Goal: Task Accomplishment & Management: Manage account settings

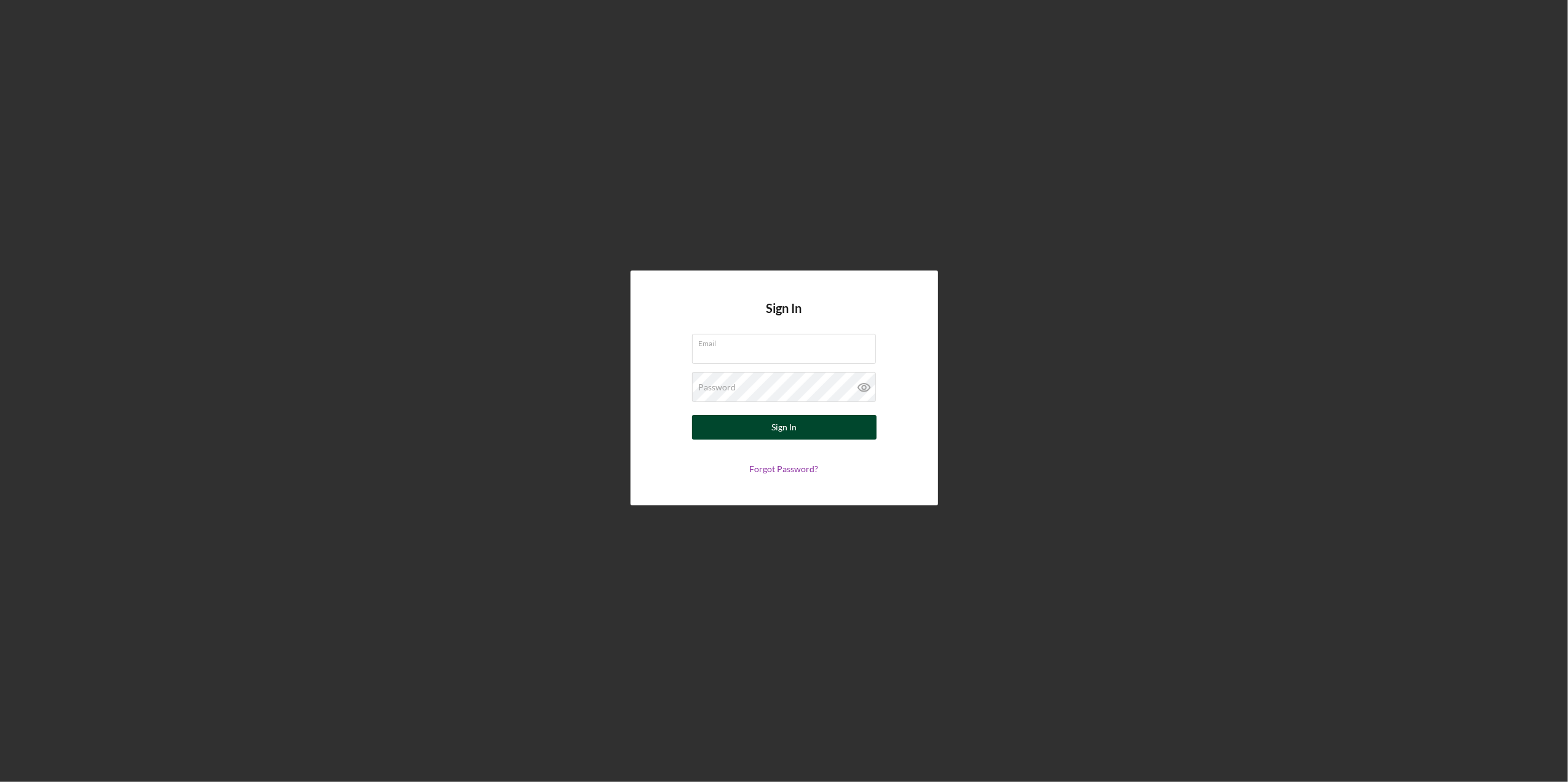
type input "lmiller@sercap.org"
click at [733, 426] on button "Sign In" at bounding box center [784, 427] width 184 height 25
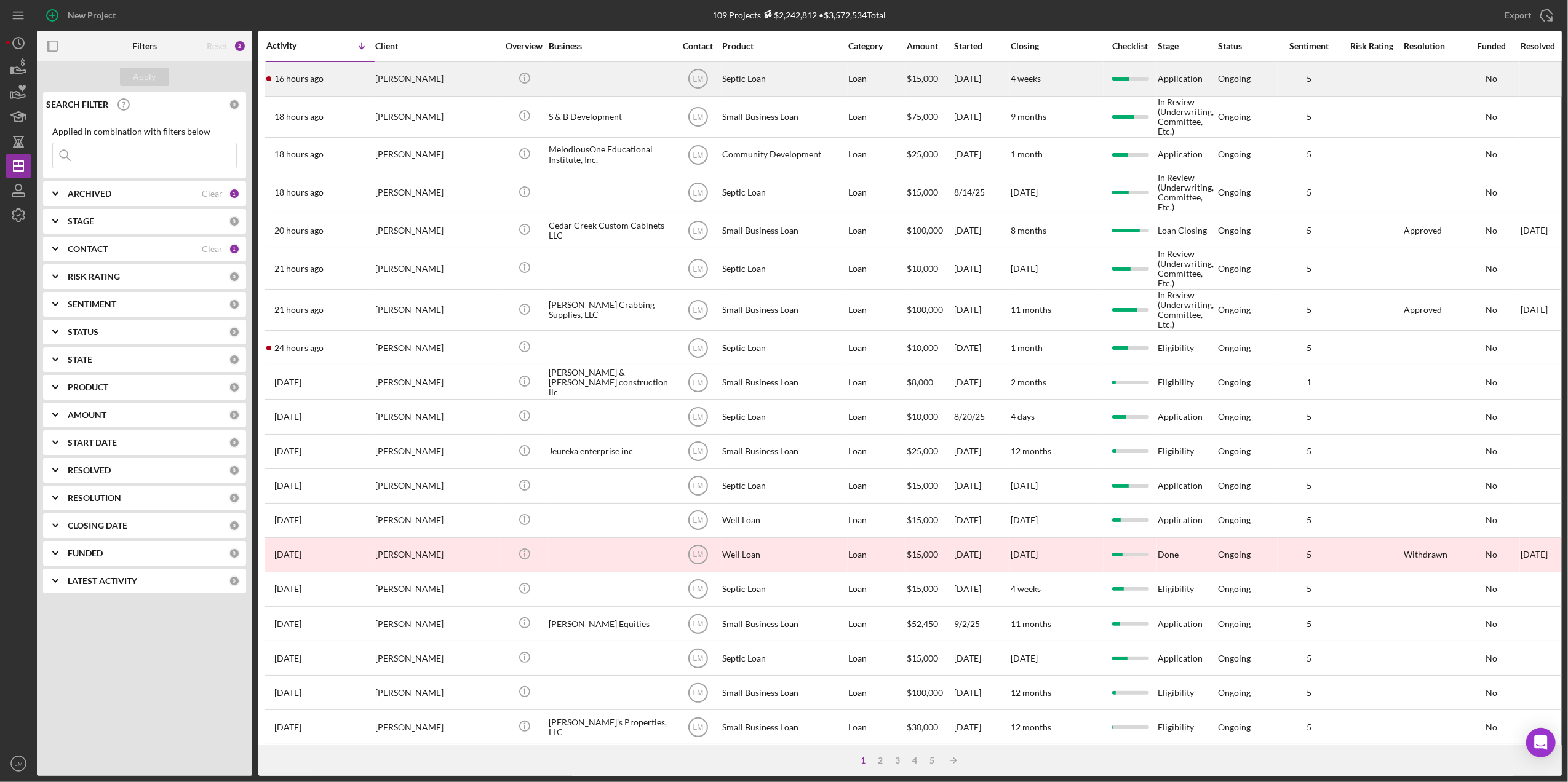
click at [328, 89] on div "16 hours ago Gary Groves" at bounding box center [320, 79] width 107 height 33
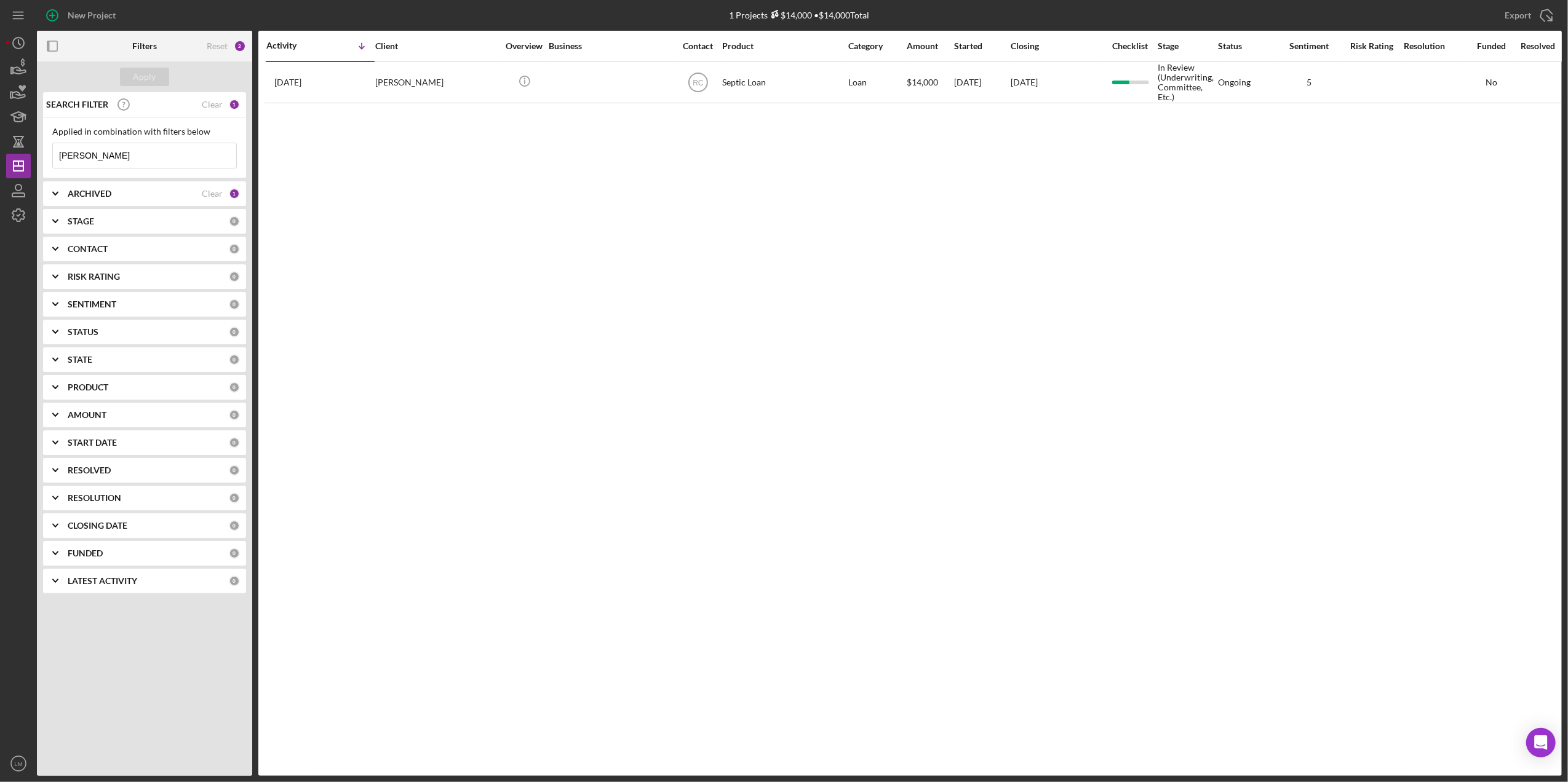
click at [216, 40] on div "Reset 2" at bounding box center [226, 46] width 39 height 31
click at [216, 44] on div "Reset" at bounding box center [216, 46] width 21 height 10
click at [132, 76] on button "Apply" at bounding box center [144, 77] width 49 height 19
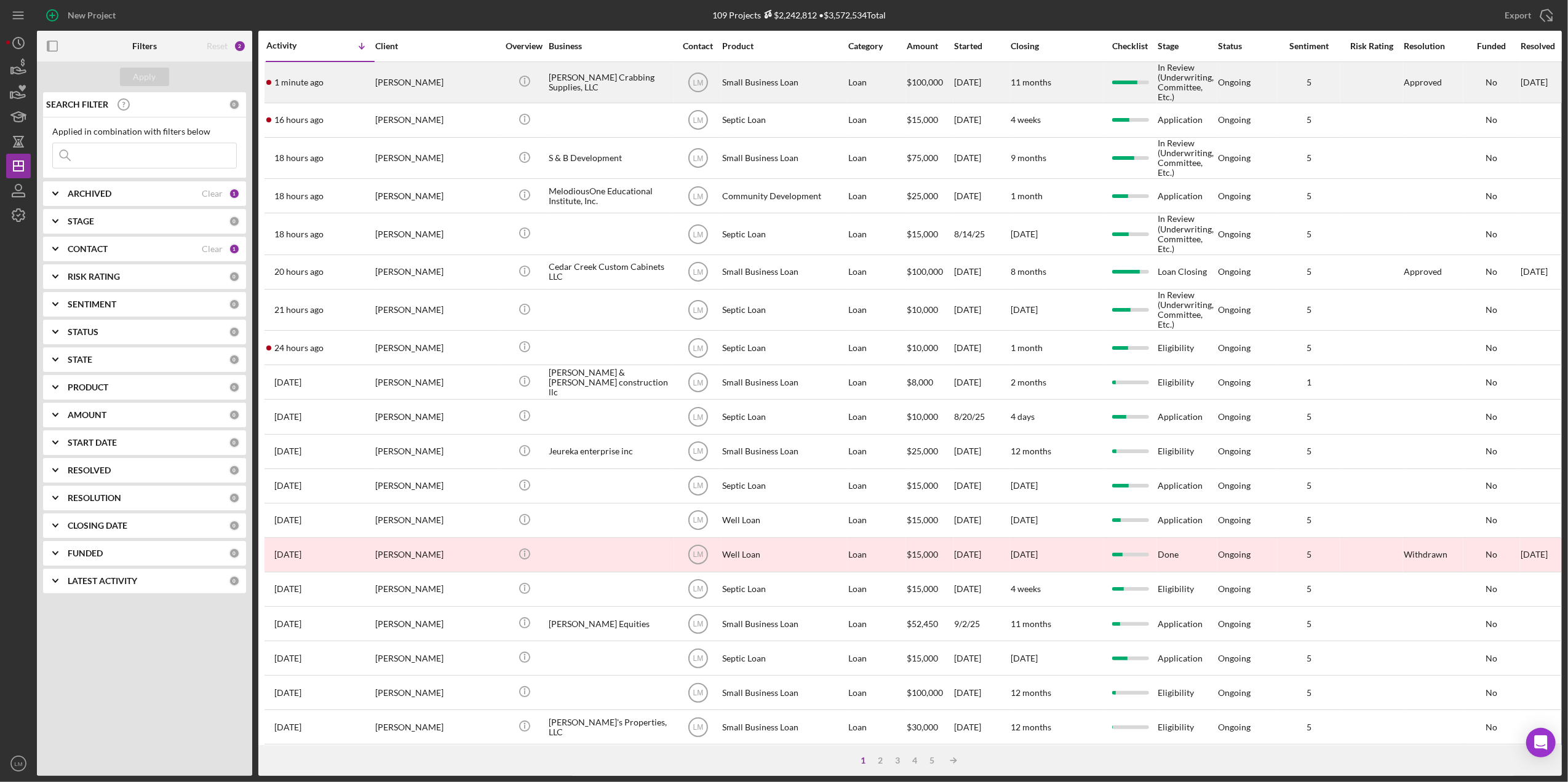
click at [414, 99] on div "[PERSON_NAME]" at bounding box center [436, 82] width 123 height 39
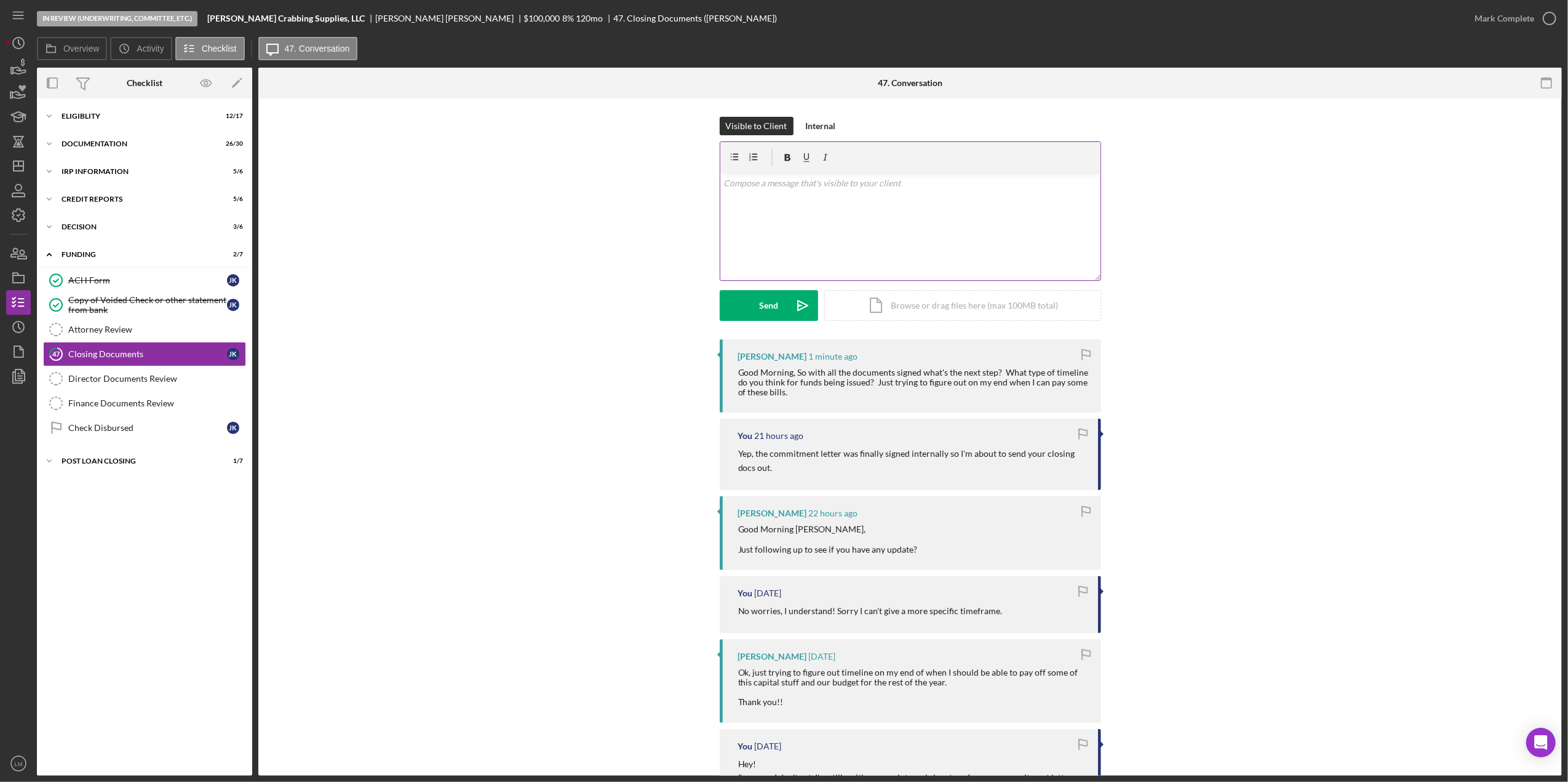
click at [991, 241] on div "v Color teal Color pink Remove color Add row above Add row below Add column bef…" at bounding box center [910, 226] width 380 height 107
click at [872, 203] on div "v Color teal Color pink Remove color Add row above Add row below Add column bef…" at bounding box center [910, 226] width 380 height 107
click at [792, 304] on icon "Icon/icon-invite-send" at bounding box center [802, 305] width 31 height 31
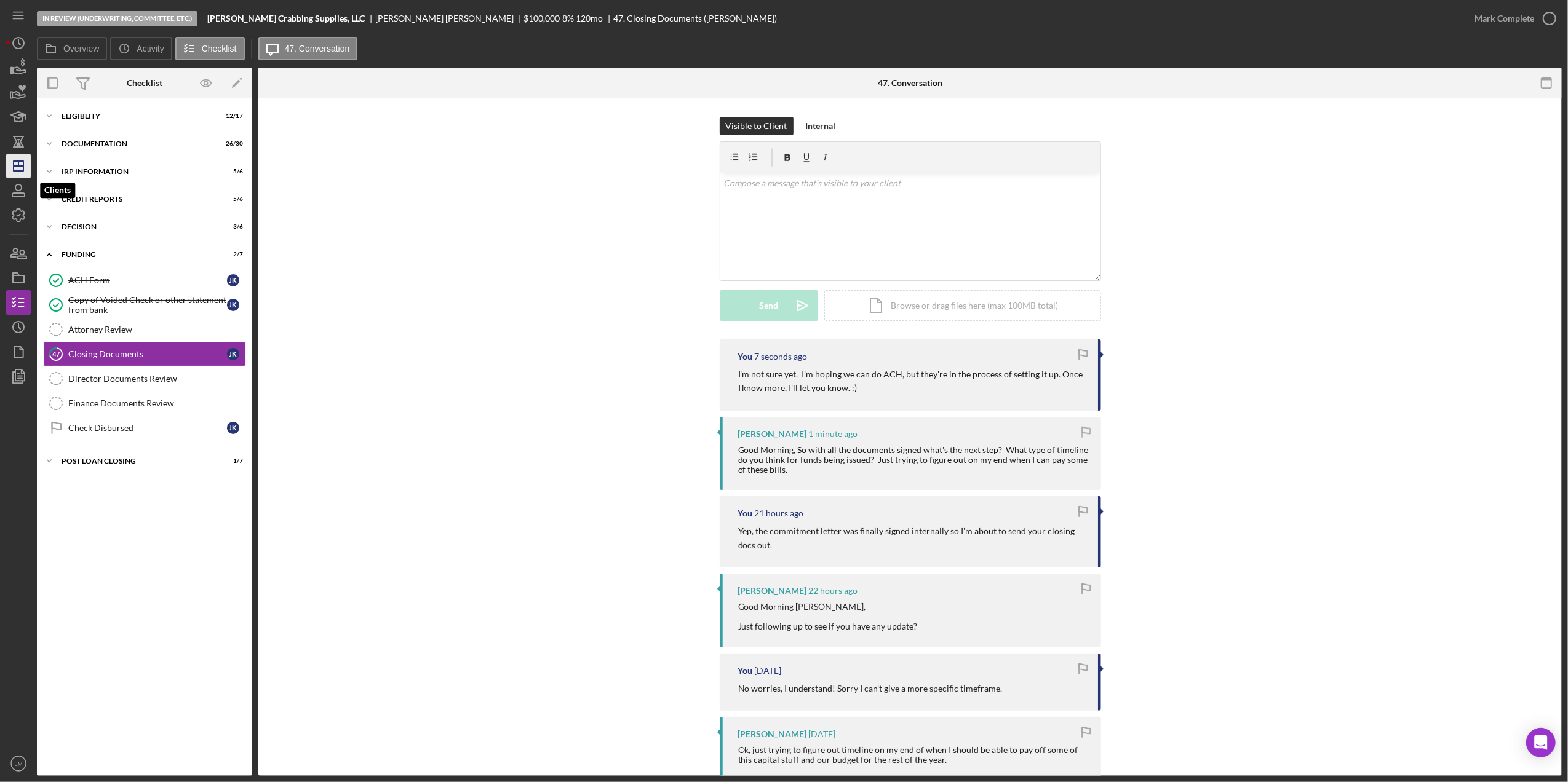
click at [20, 166] on line "button" at bounding box center [19, 166] width 10 height 0
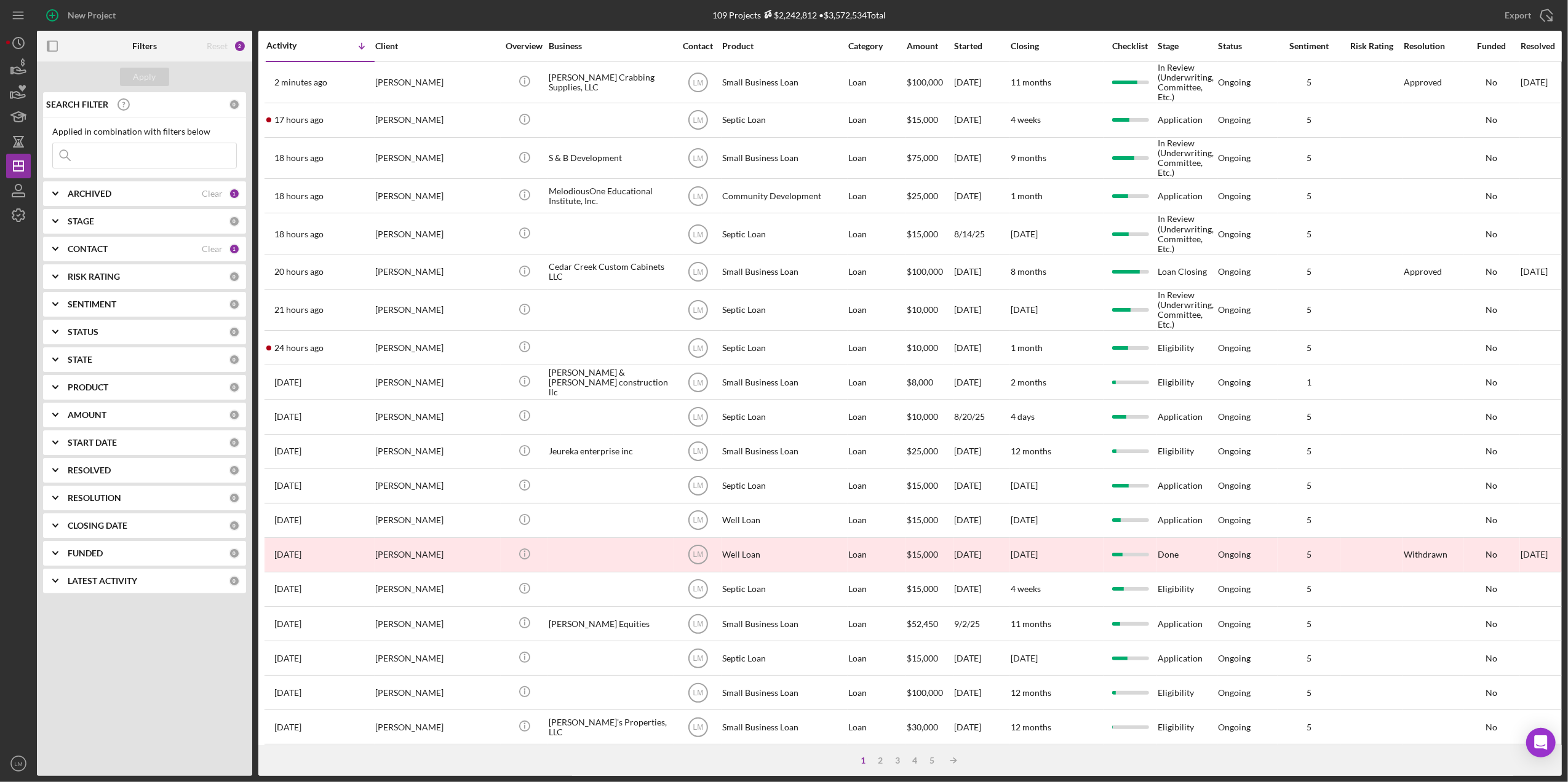
click at [505, 5] on div "New Project" at bounding box center [291, 15] width 508 height 31
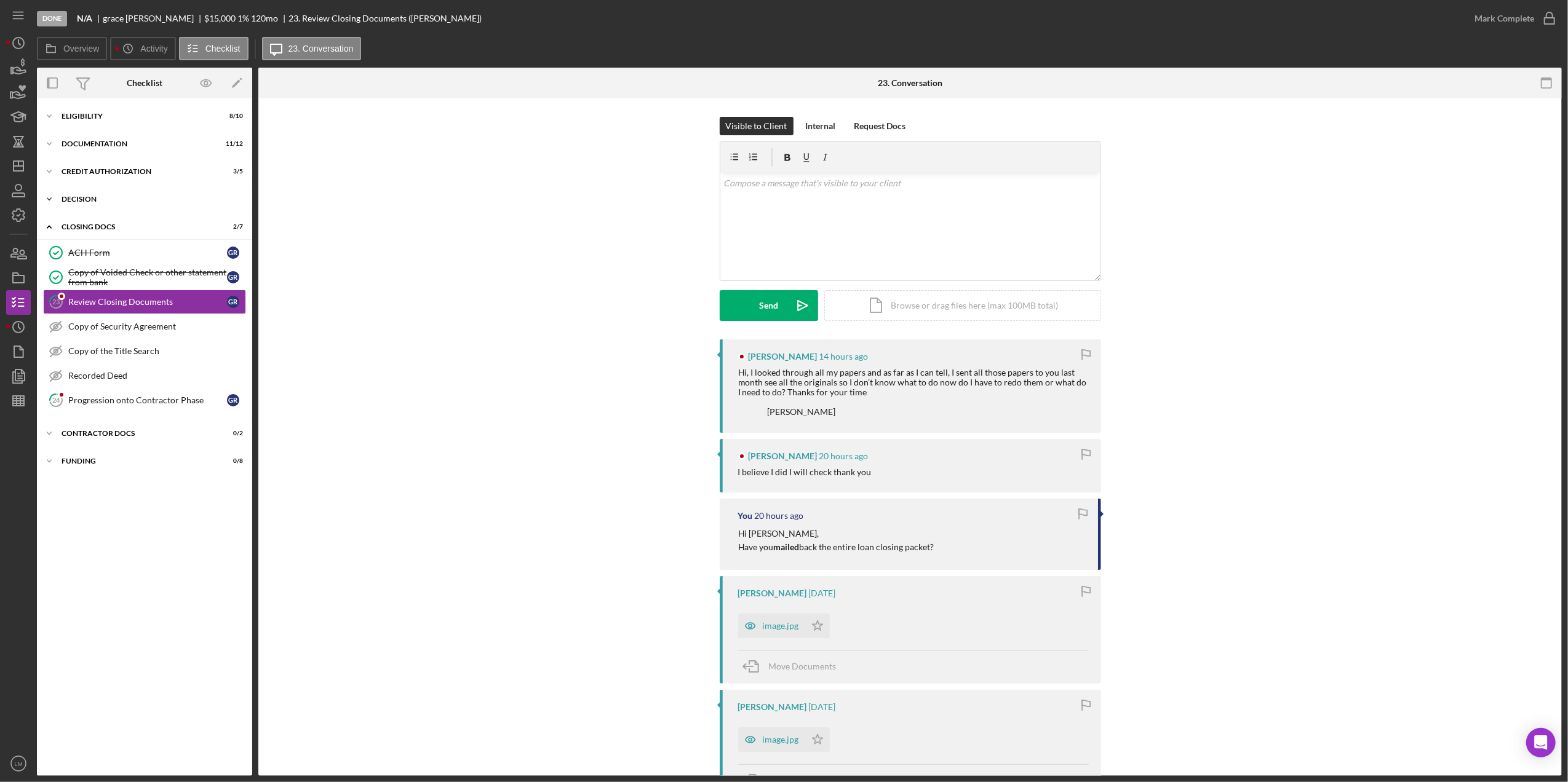
click at [117, 190] on div "Icon/Expander Decision 4 / 4" at bounding box center [144, 199] width 215 height 25
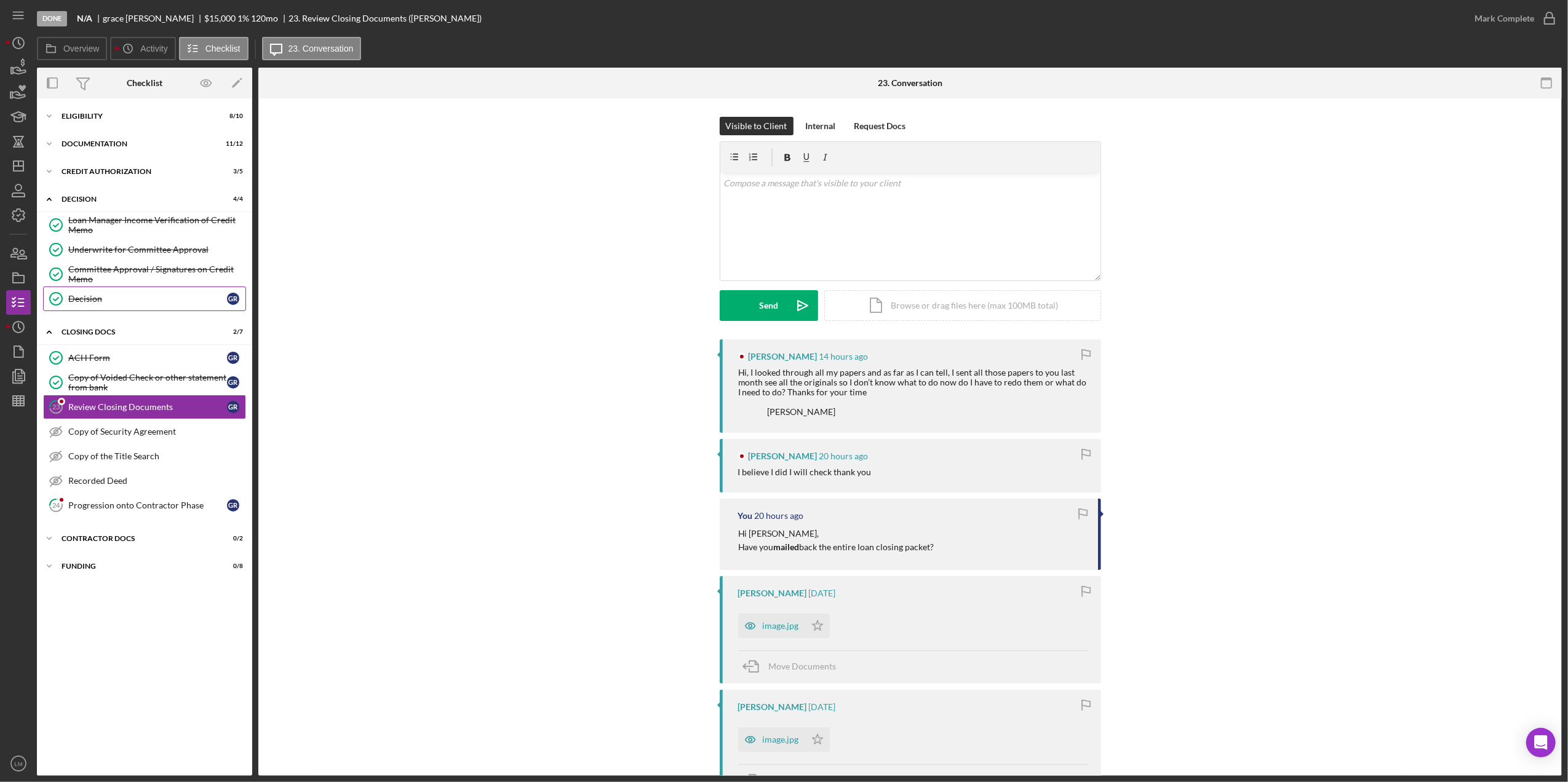
click at [125, 300] on div "Decision" at bounding box center [147, 299] width 159 height 10
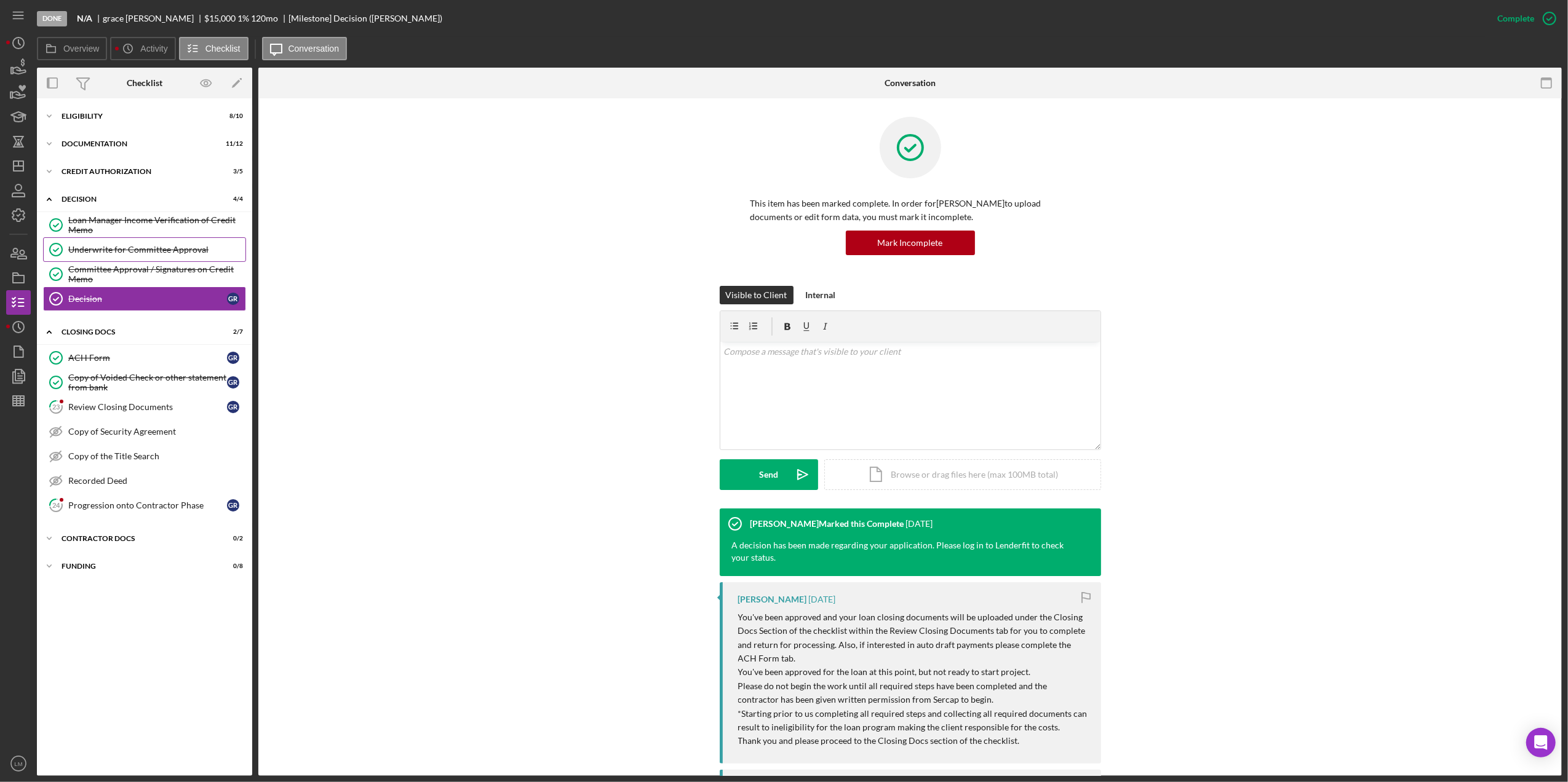
click at [127, 242] on link "Underwrite for Committee Approval Underwrite for Committee Approval" at bounding box center [144, 250] width 203 height 25
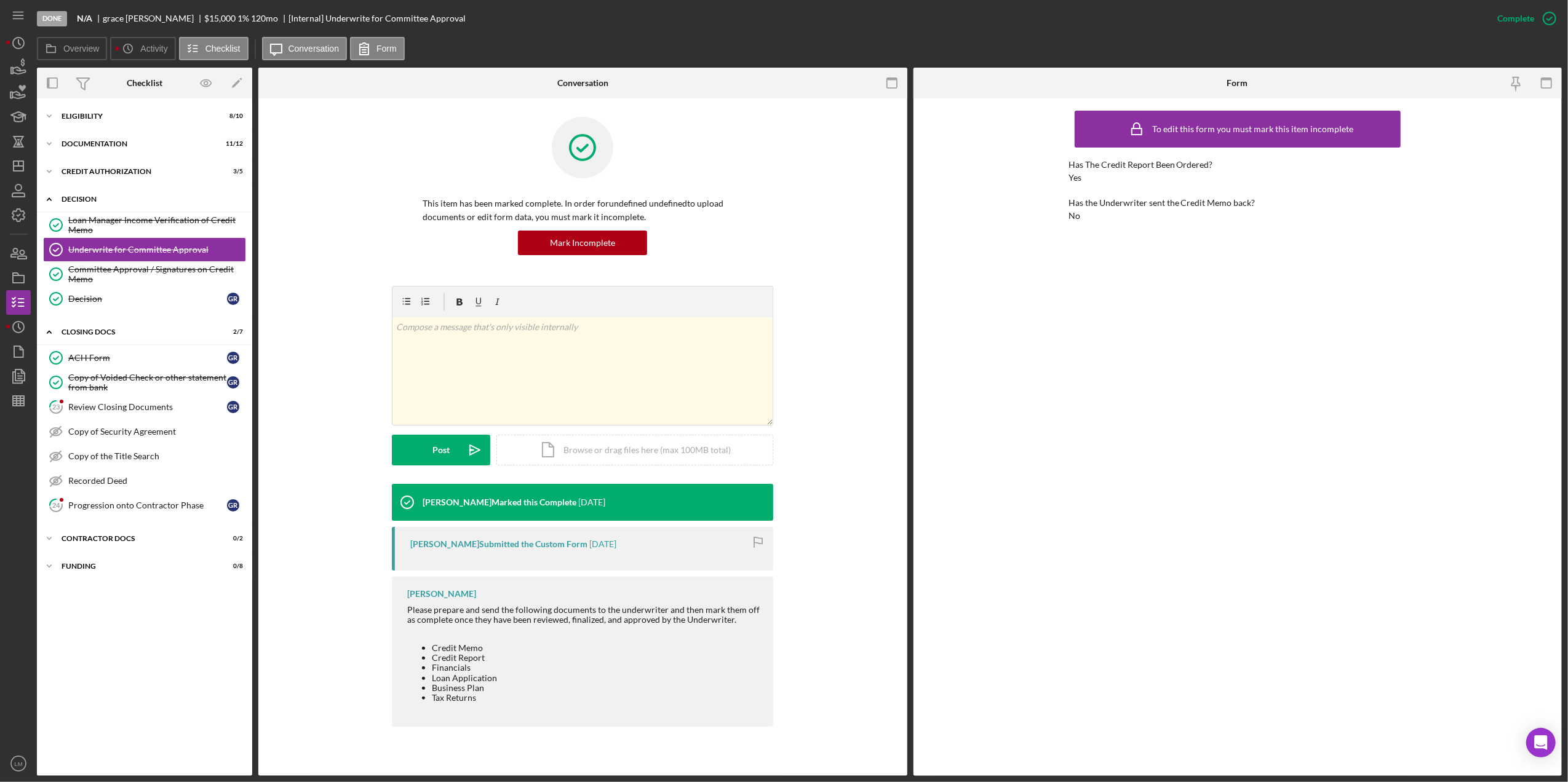
click at [138, 197] on div "Decision" at bounding box center [149, 199] width 175 height 7
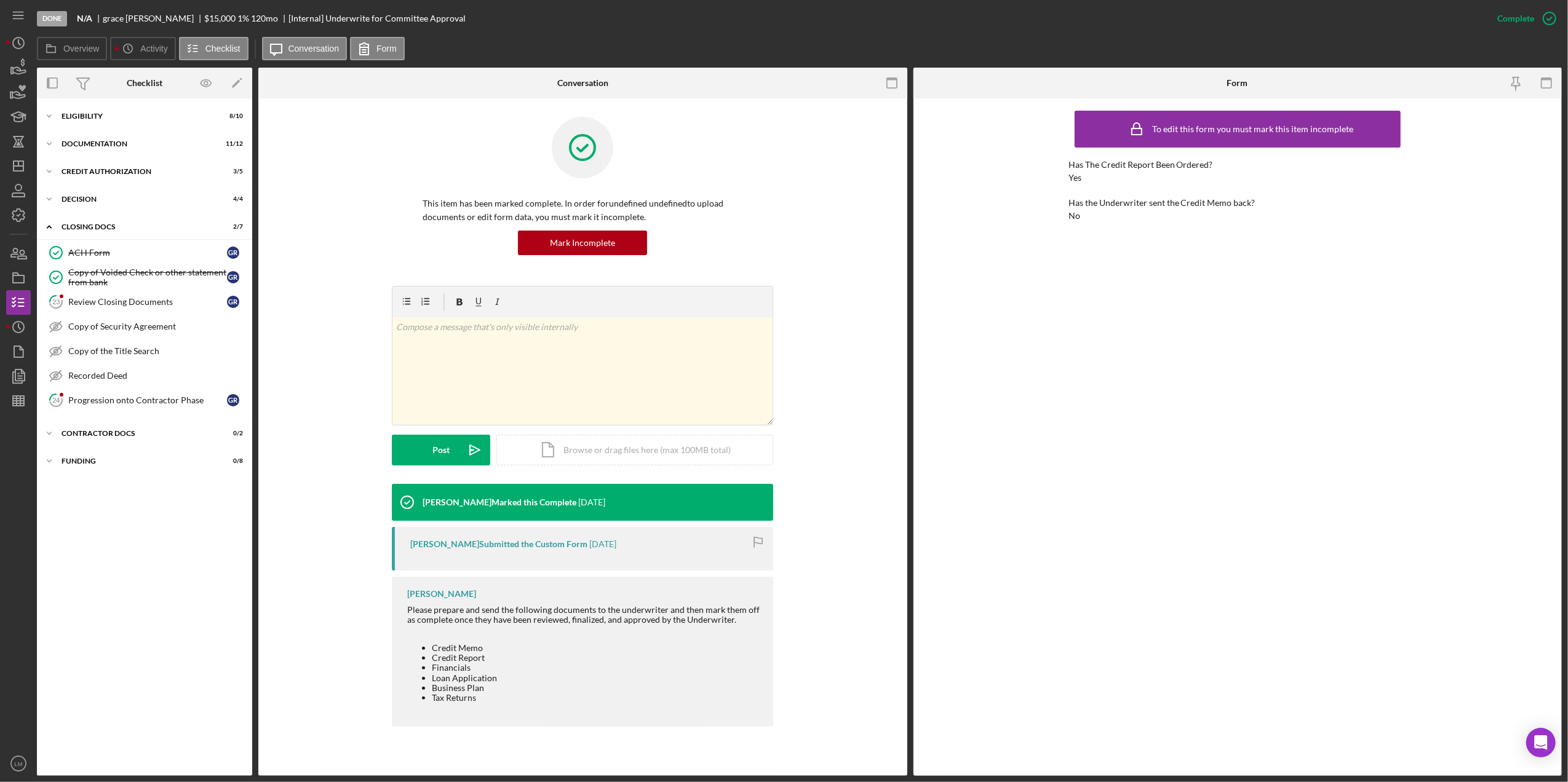
click at [149, 416] on div "ACH Form ACH Form g r Copy of Voided Check or other statement from bank Copy of…" at bounding box center [144, 329] width 215 height 179
click at [153, 394] on link "24 Progression onto Contractor Phase g r" at bounding box center [144, 400] width 203 height 25
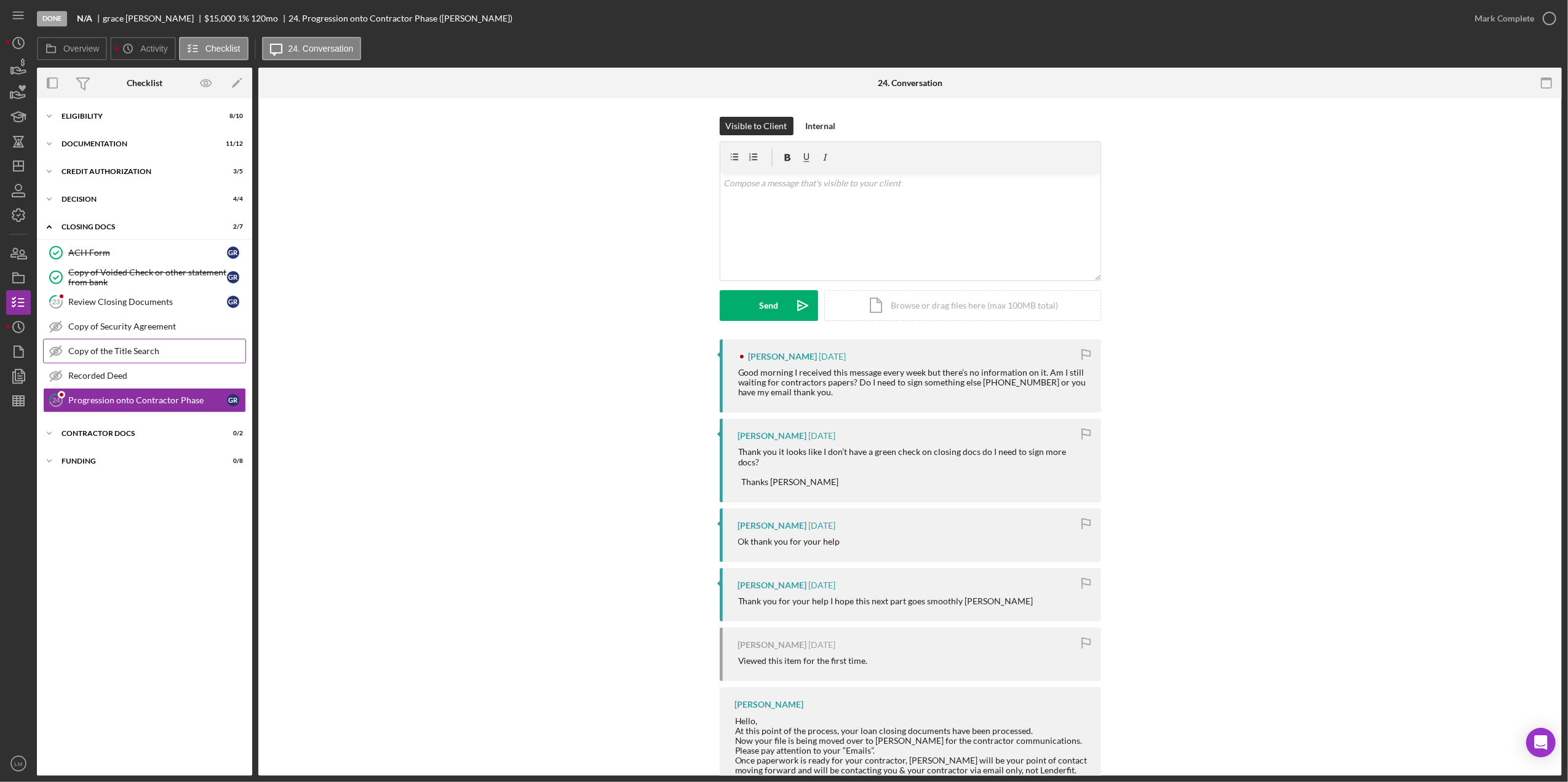
click at [148, 350] on div "Copy of the Title Search" at bounding box center [157, 352] width 177 height 10
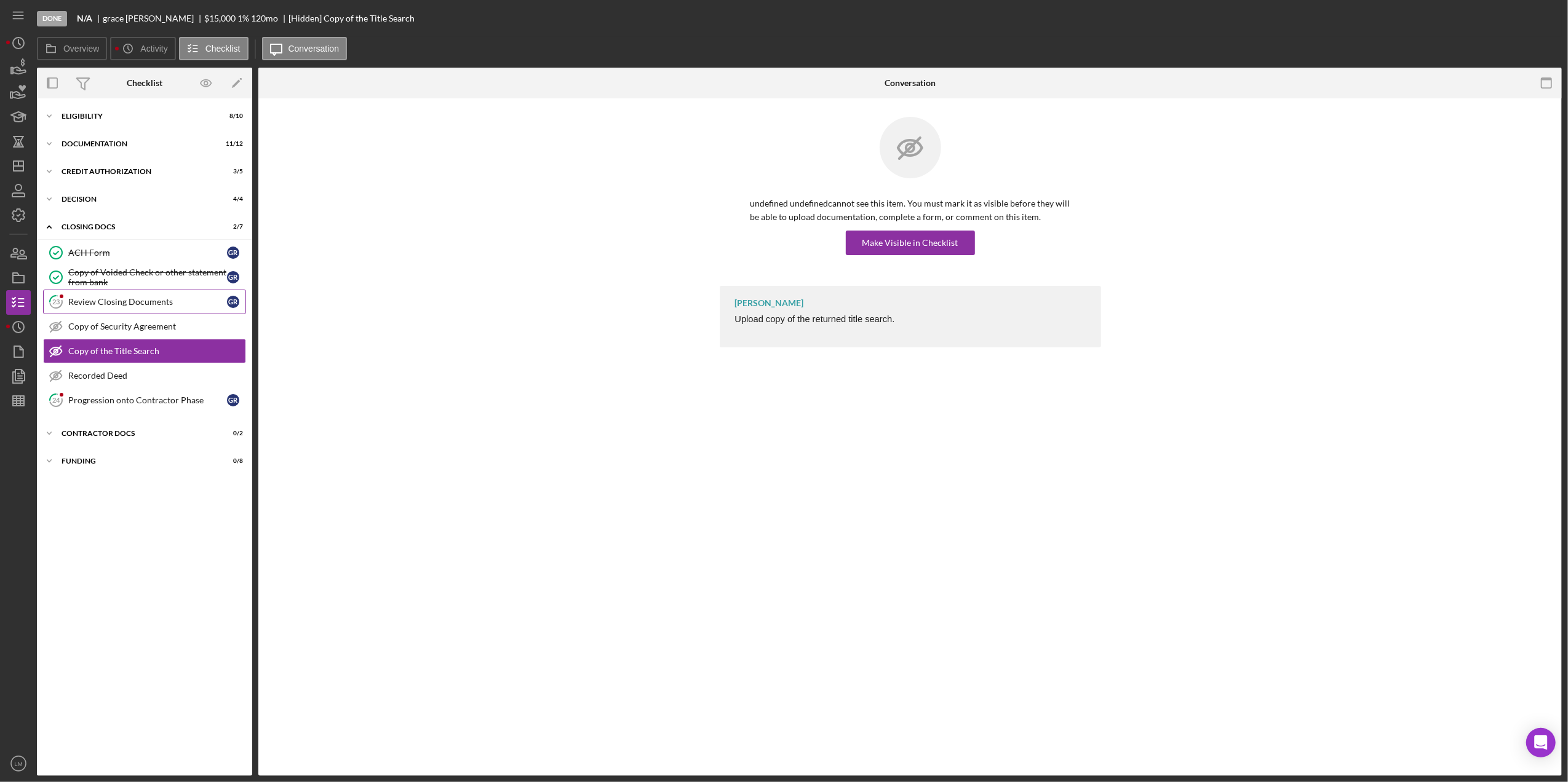
click at [149, 303] on div "Review Closing Documents" at bounding box center [147, 302] width 159 height 10
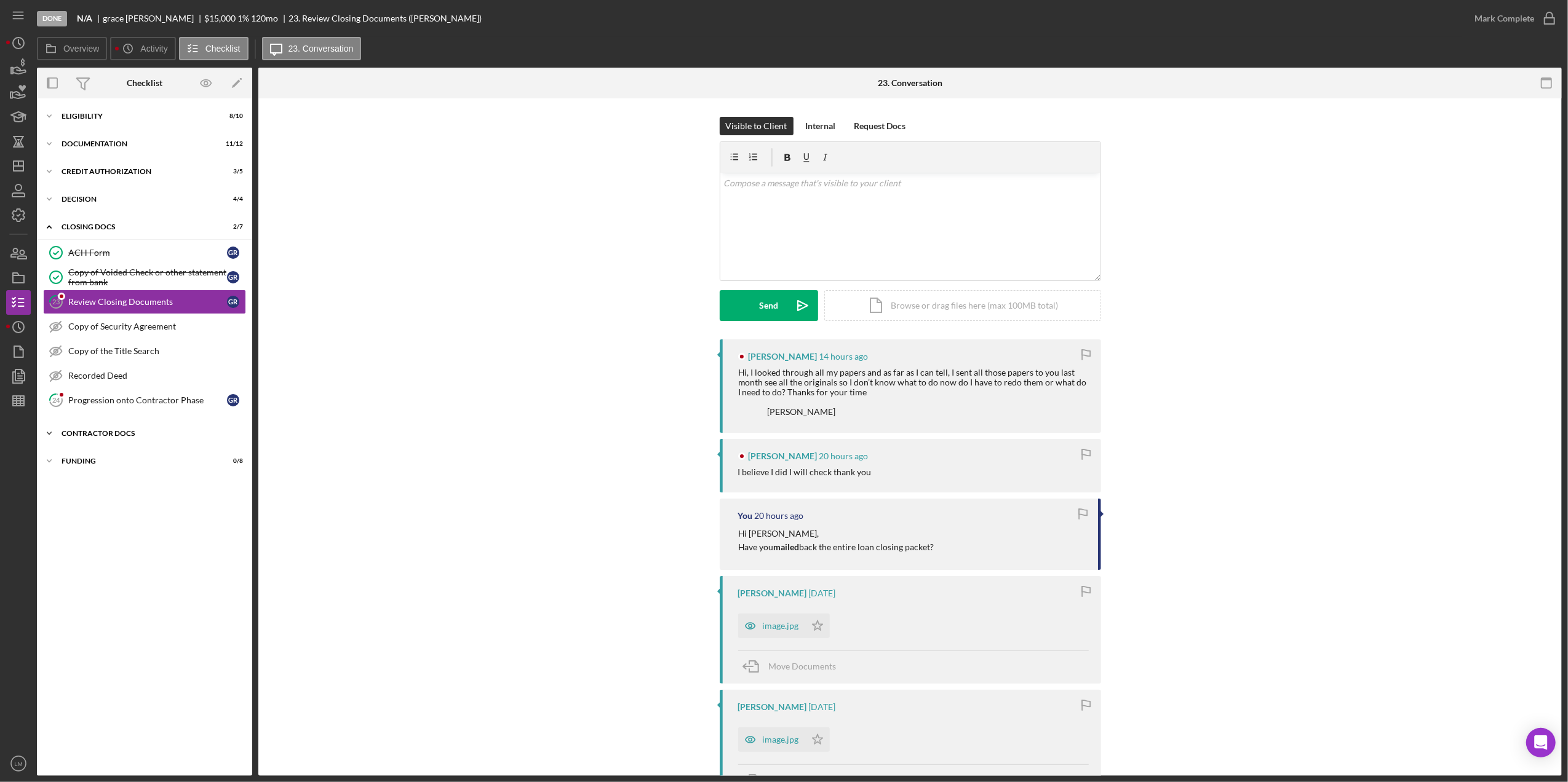
click at [153, 435] on div "Contractor Docs" at bounding box center [149, 433] width 175 height 7
click at [120, 168] on div "CREDIT AUTHORIZATION" at bounding box center [149, 171] width 175 height 7
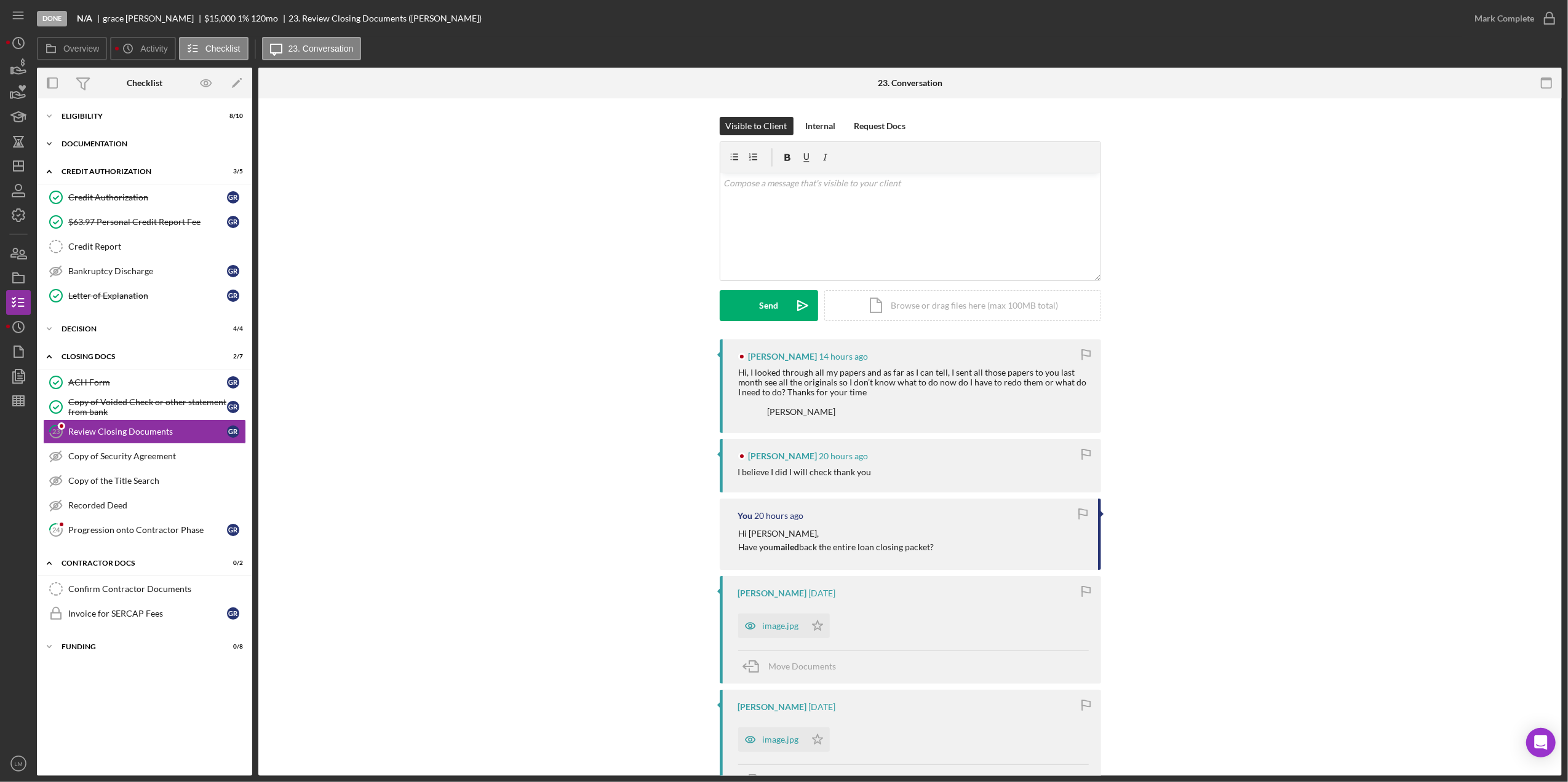
click at [122, 147] on div "Icon/Expander Documentation 11 / 12" at bounding box center [144, 144] width 215 height 25
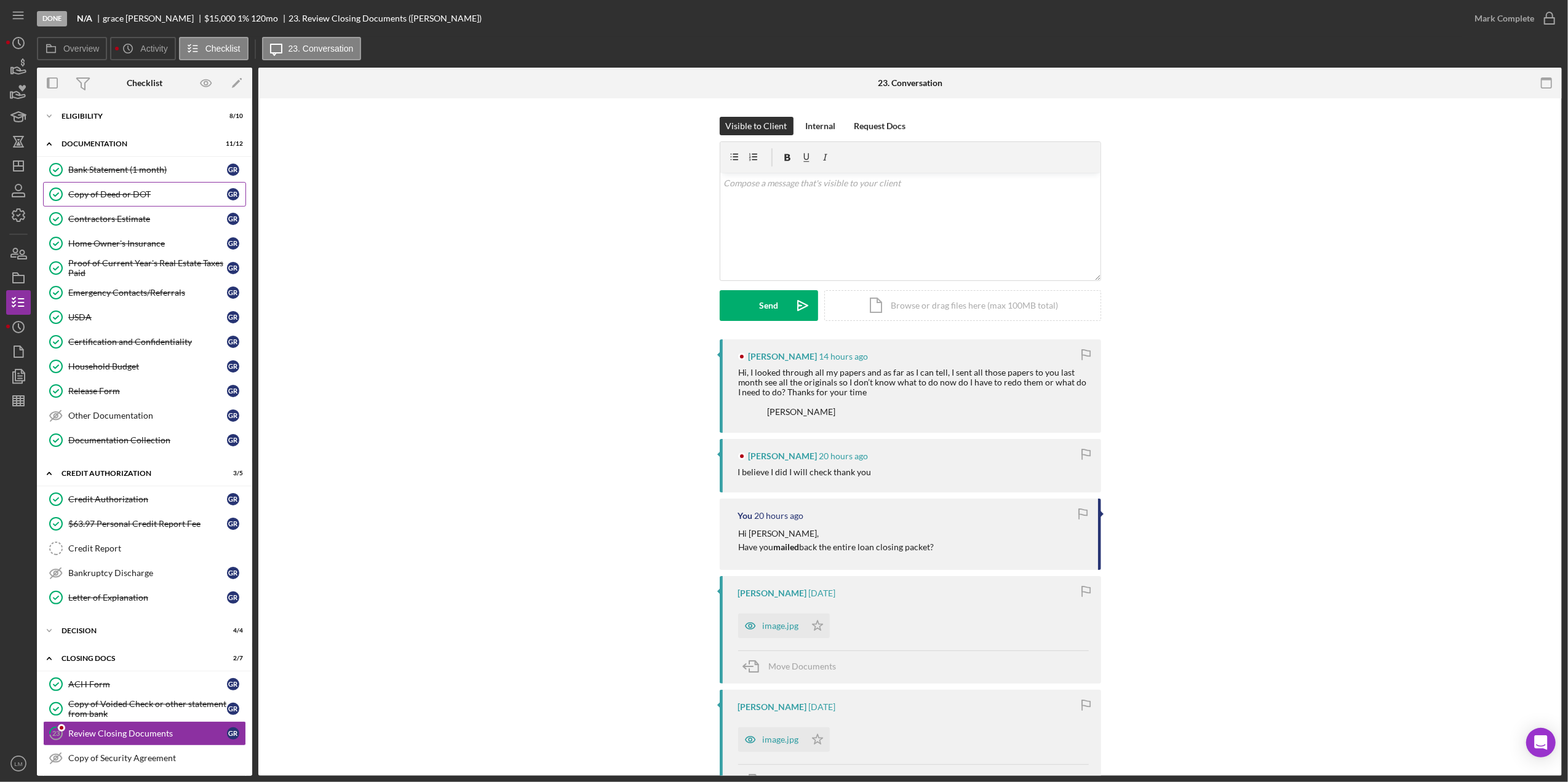
click at [111, 206] on link "Copy of Deed or DOT Copy of Deed or DOT g r" at bounding box center [144, 194] width 203 height 25
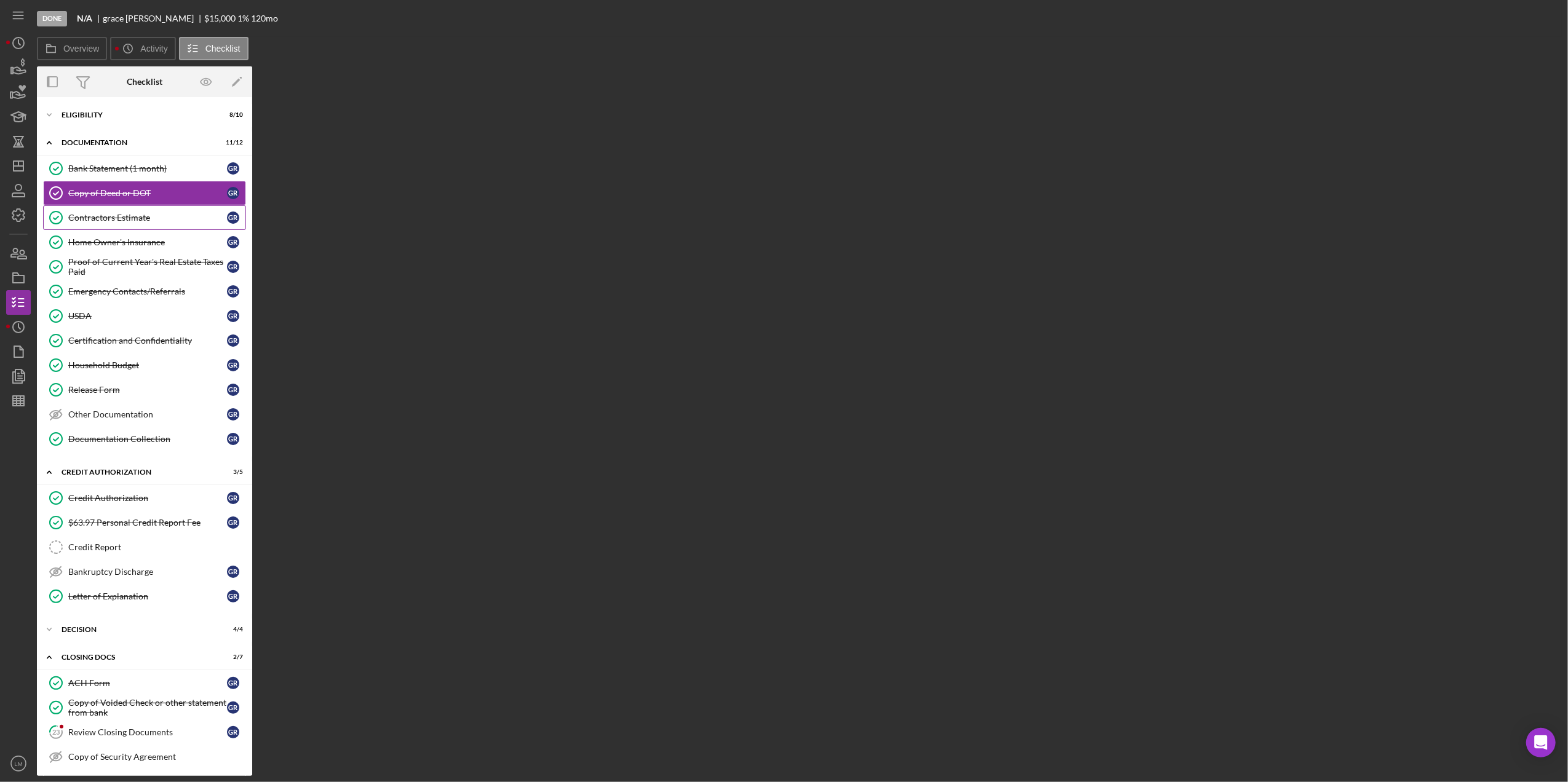
click at [109, 215] on div "Contractors Estimate" at bounding box center [147, 218] width 159 height 10
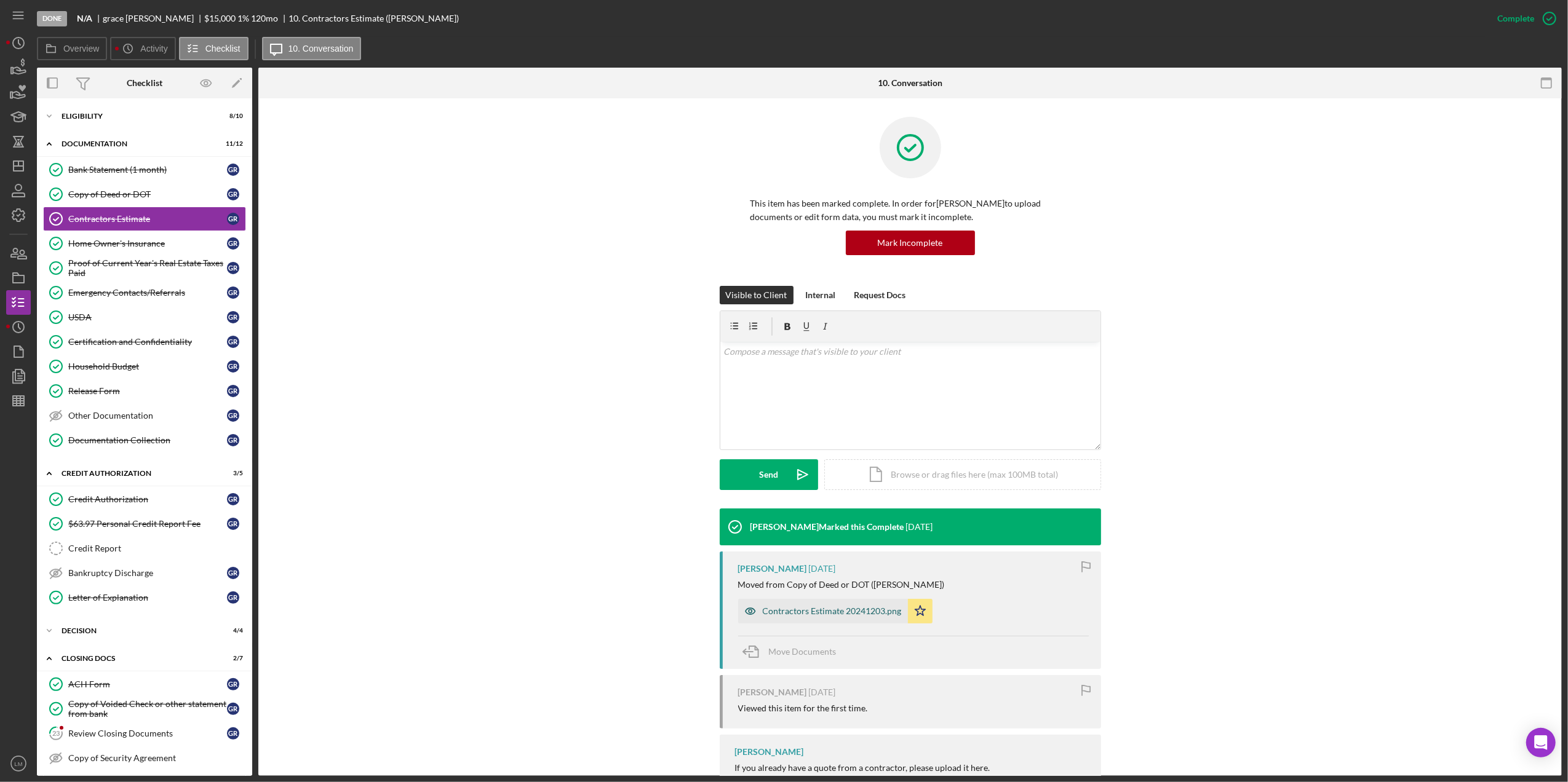
click at [798, 608] on div "Contractors Estimate 20241203.png" at bounding box center [832, 611] width 139 height 10
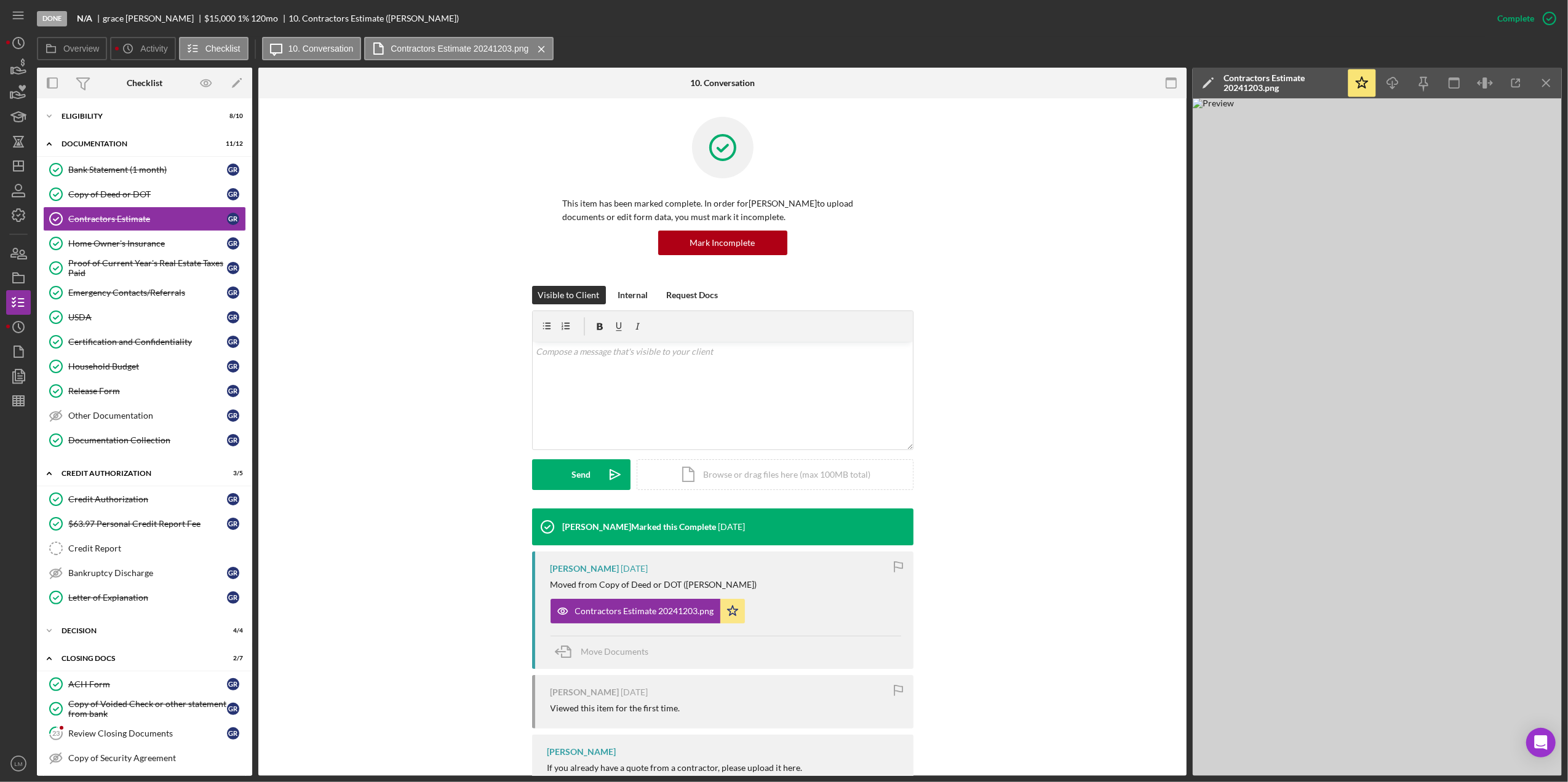
click at [1047, 546] on div "[PERSON_NAME] Marked this Complete [DATE] [PERSON_NAME] [DATE] Moved from Copy …" at bounding box center [722, 691] width 891 height 365
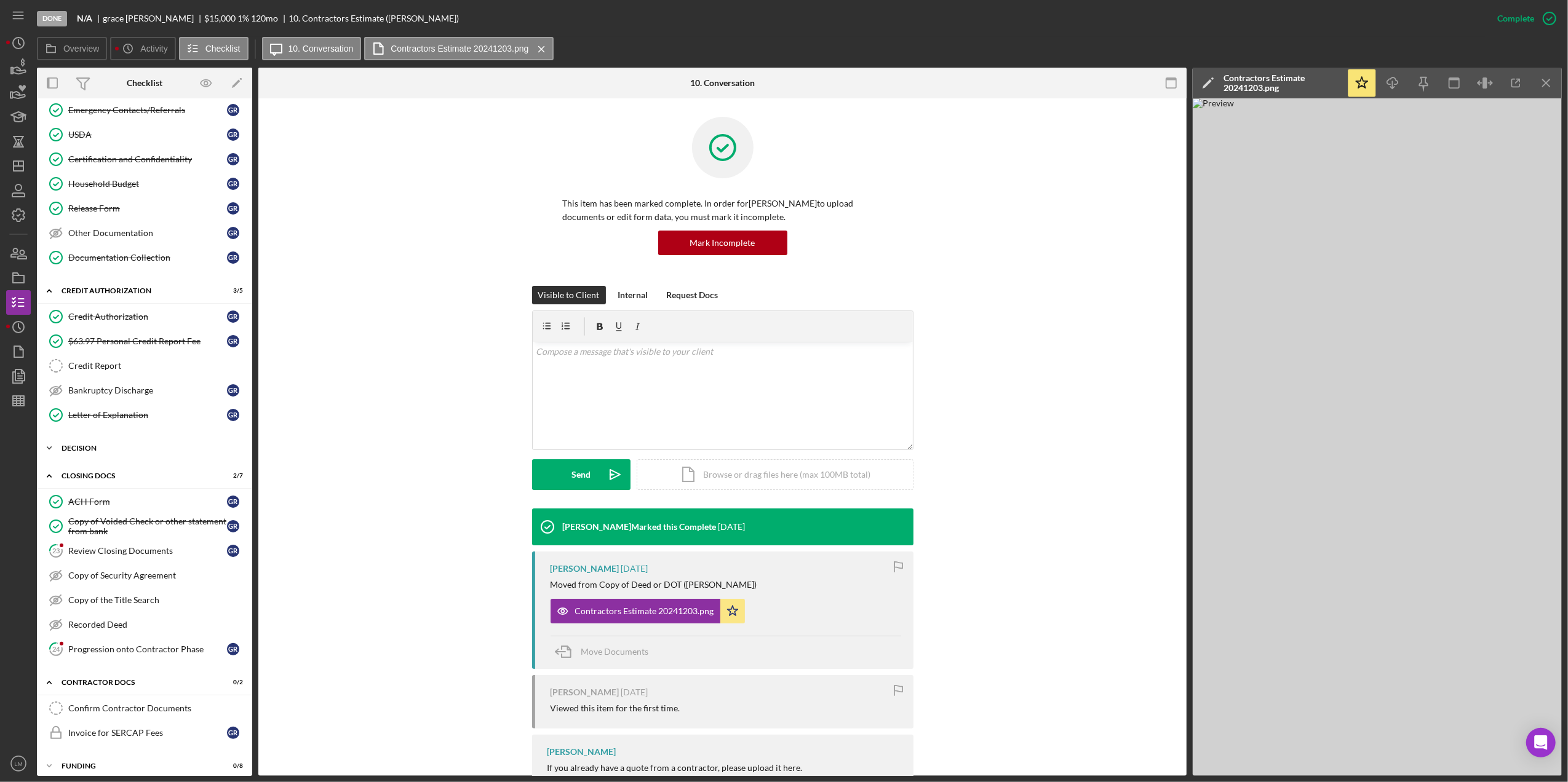
scroll to position [203, 0]
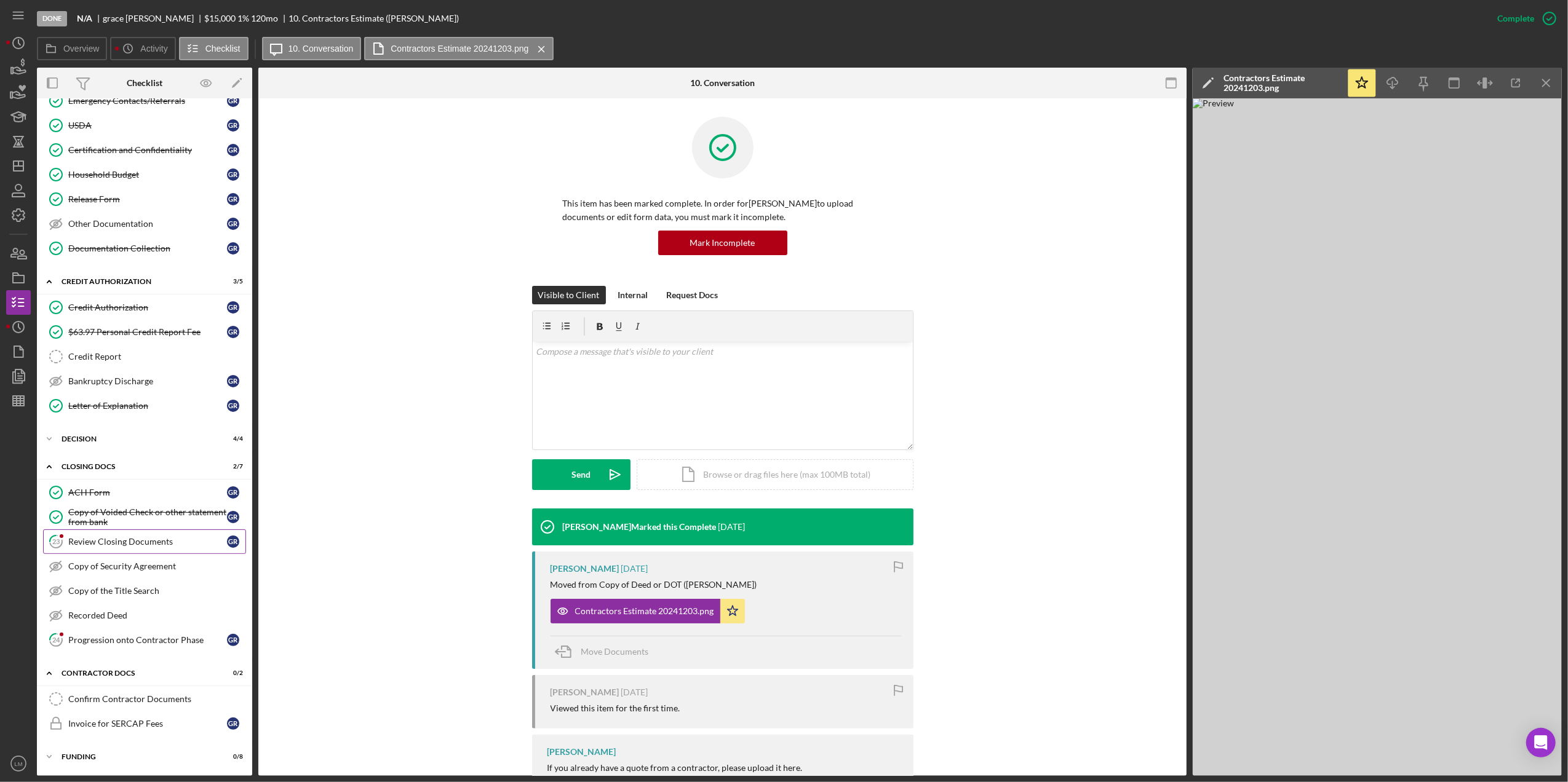
click at [169, 537] on div "Review Closing Documents" at bounding box center [147, 541] width 159 height 10
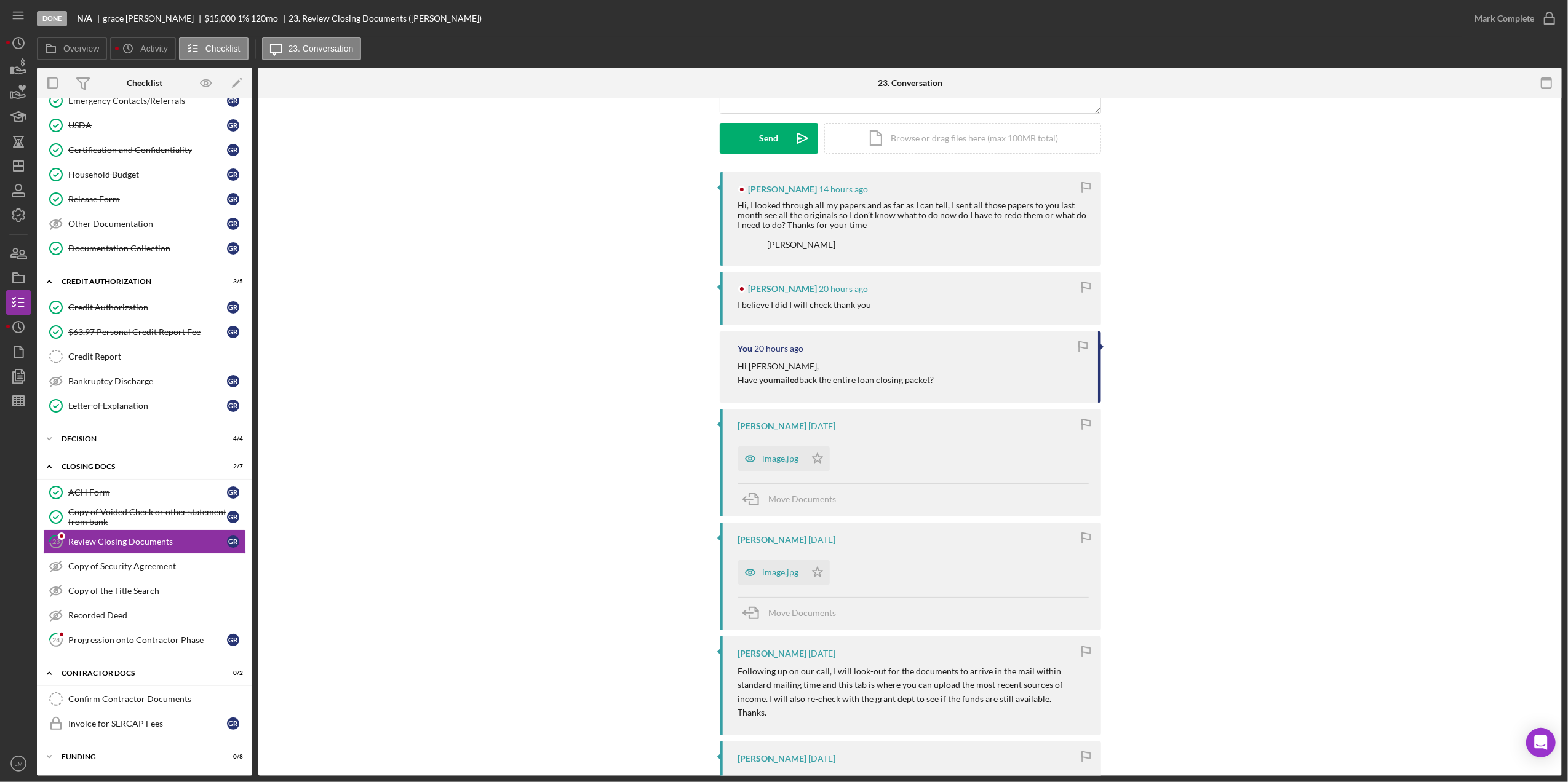
scroll to position [164, 0]
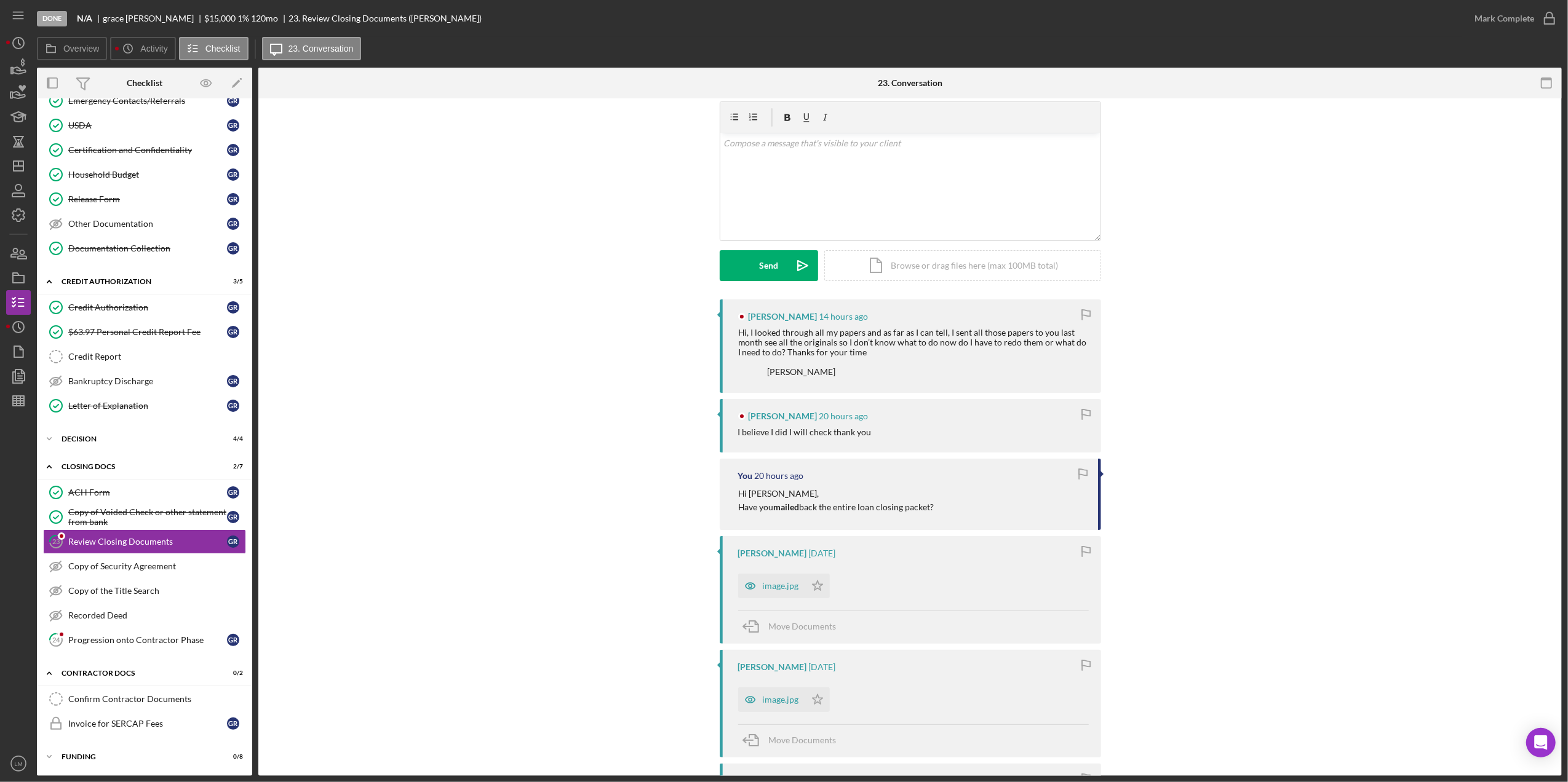
scroll to position [0, 0]
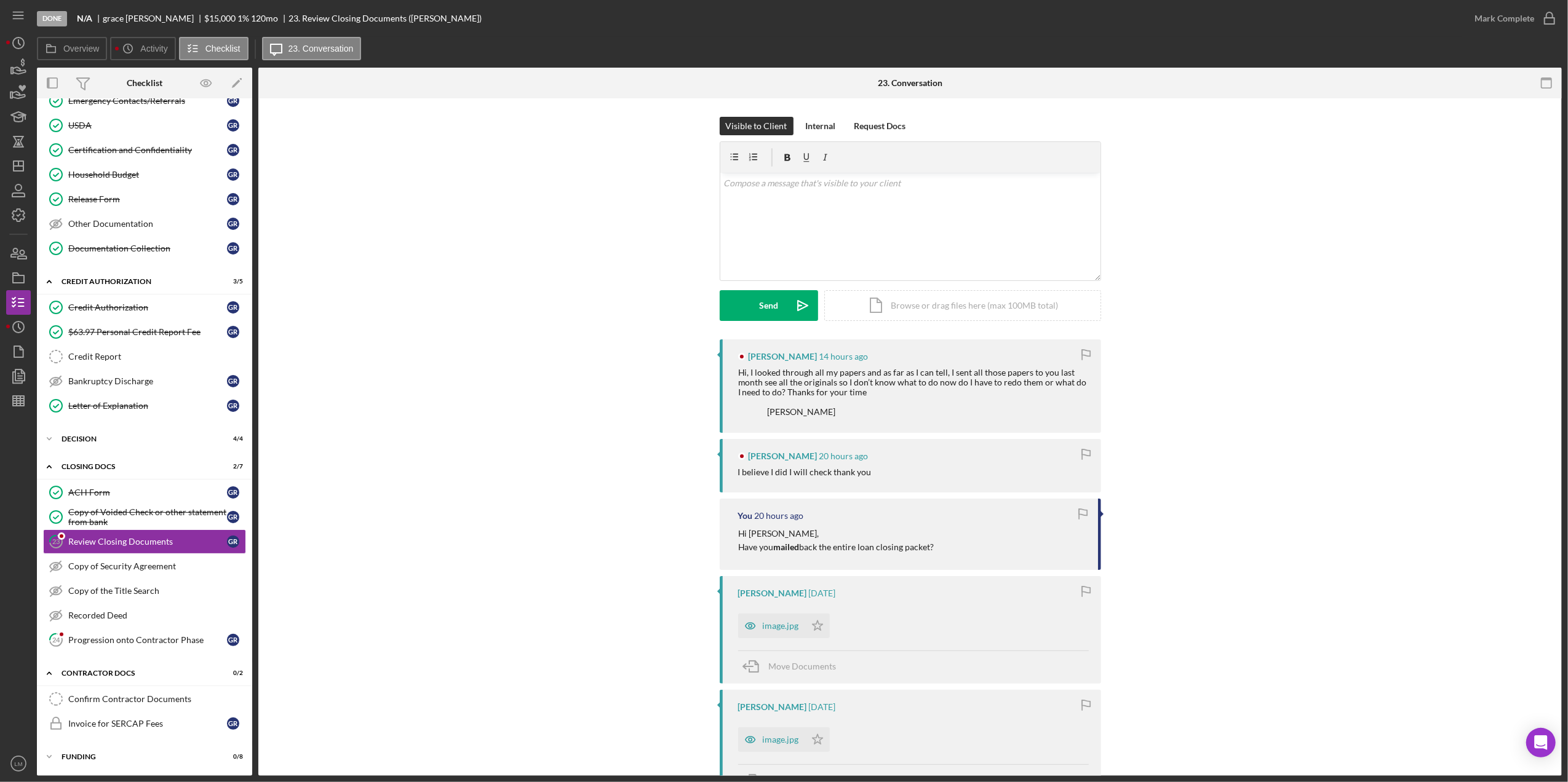
click at [1219, 781] on html "Done N/A [PERSON_NAME] $15,000 1 % 120 mo 23. Review Closing Documents ([PERSON…" at bounding box center [784, 391] width 1568 height 782
click at [13, 160] on icon "Icon/Dashboard" at bounding box center [18, 166] width 31 height 31
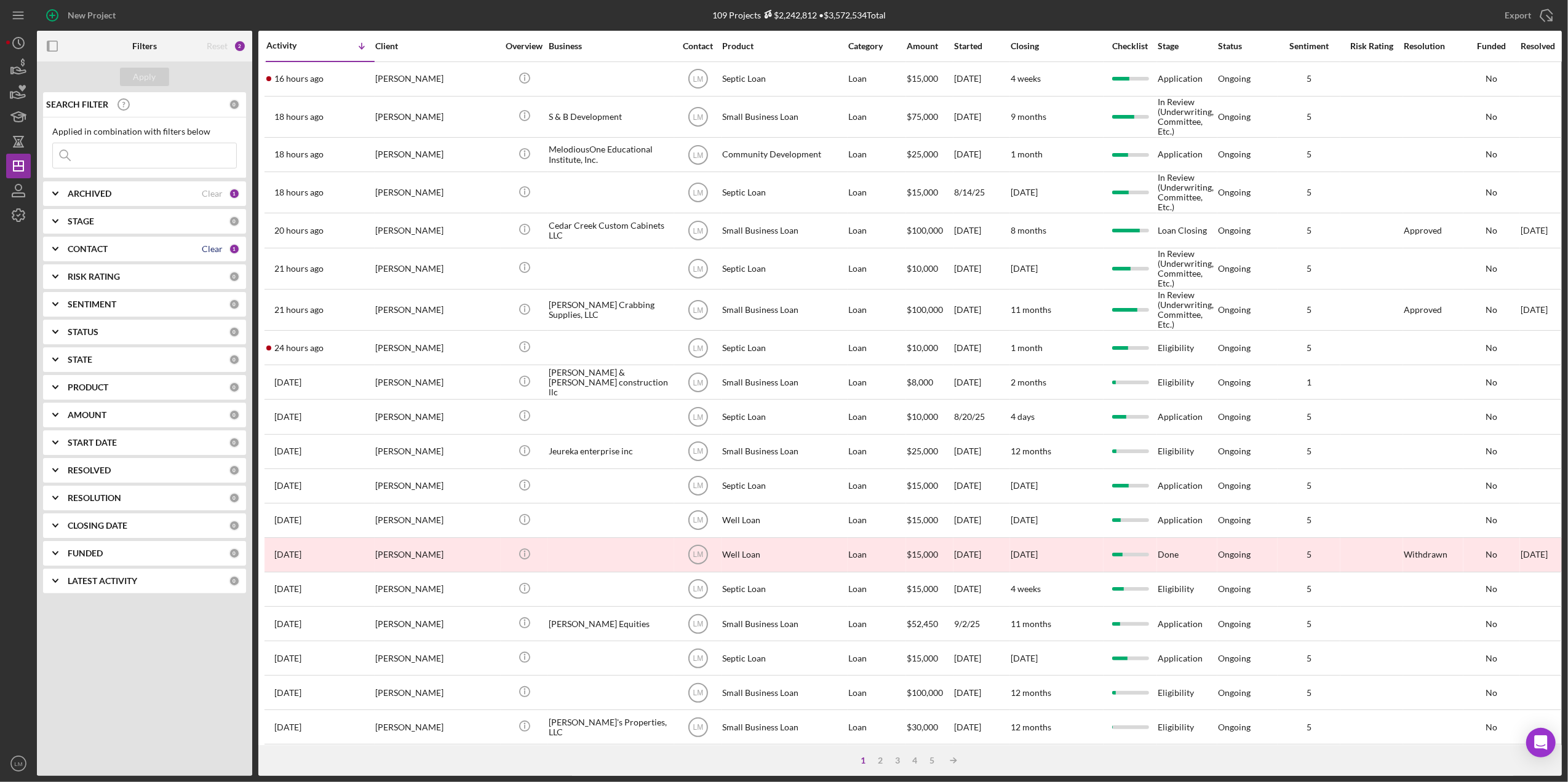
click at [211, 251] on div "Clear" at bounding box center [211, 249] width 21 height 10
click at [161, 150] on input at bounding box center [144, 155] width 184 height 25
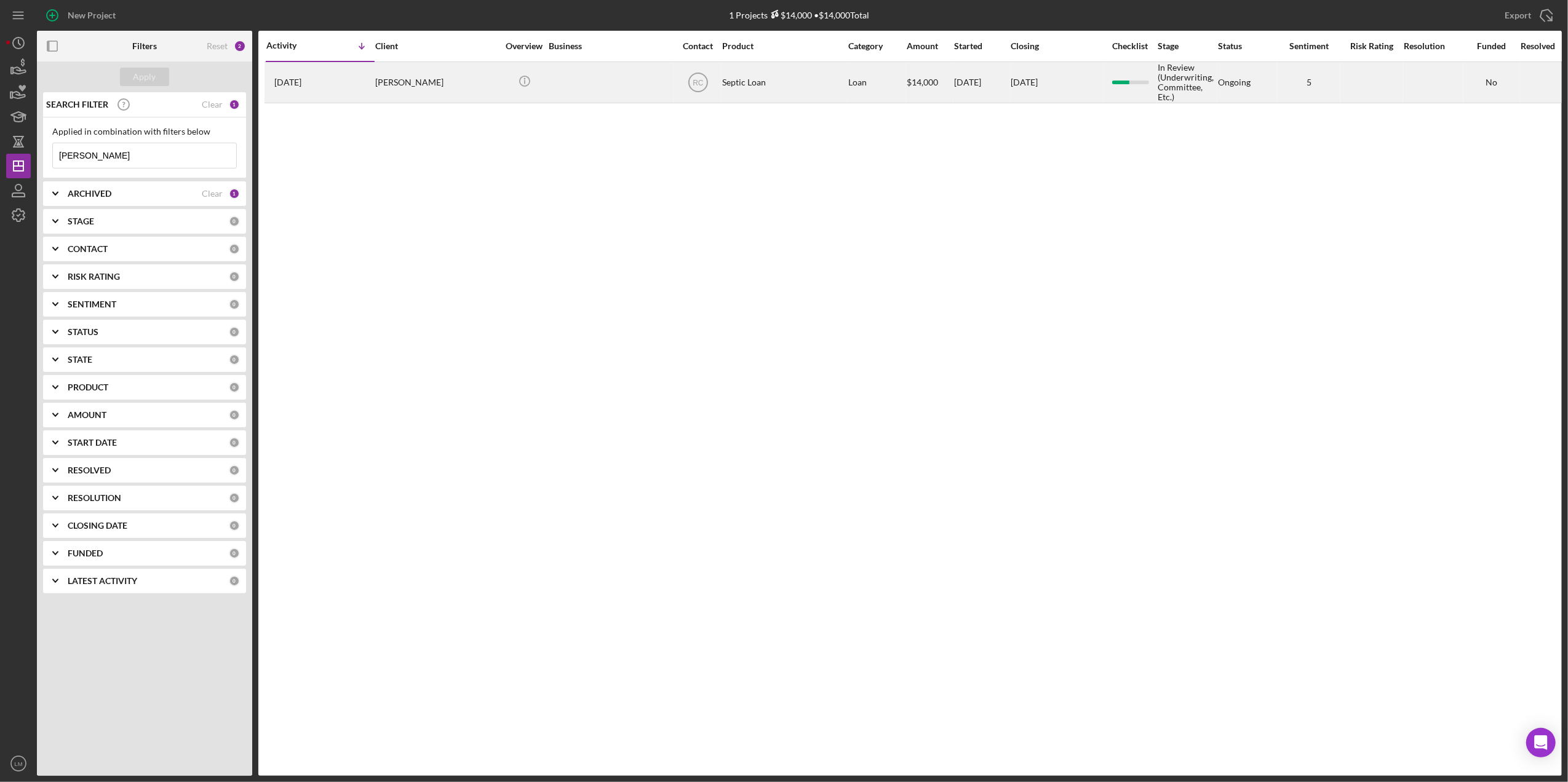
type input "[PERSON_NAME]"
click at [426, 75] on div "[PERSON_NAME]" at bounding box center [436, 82] width 123 height 39
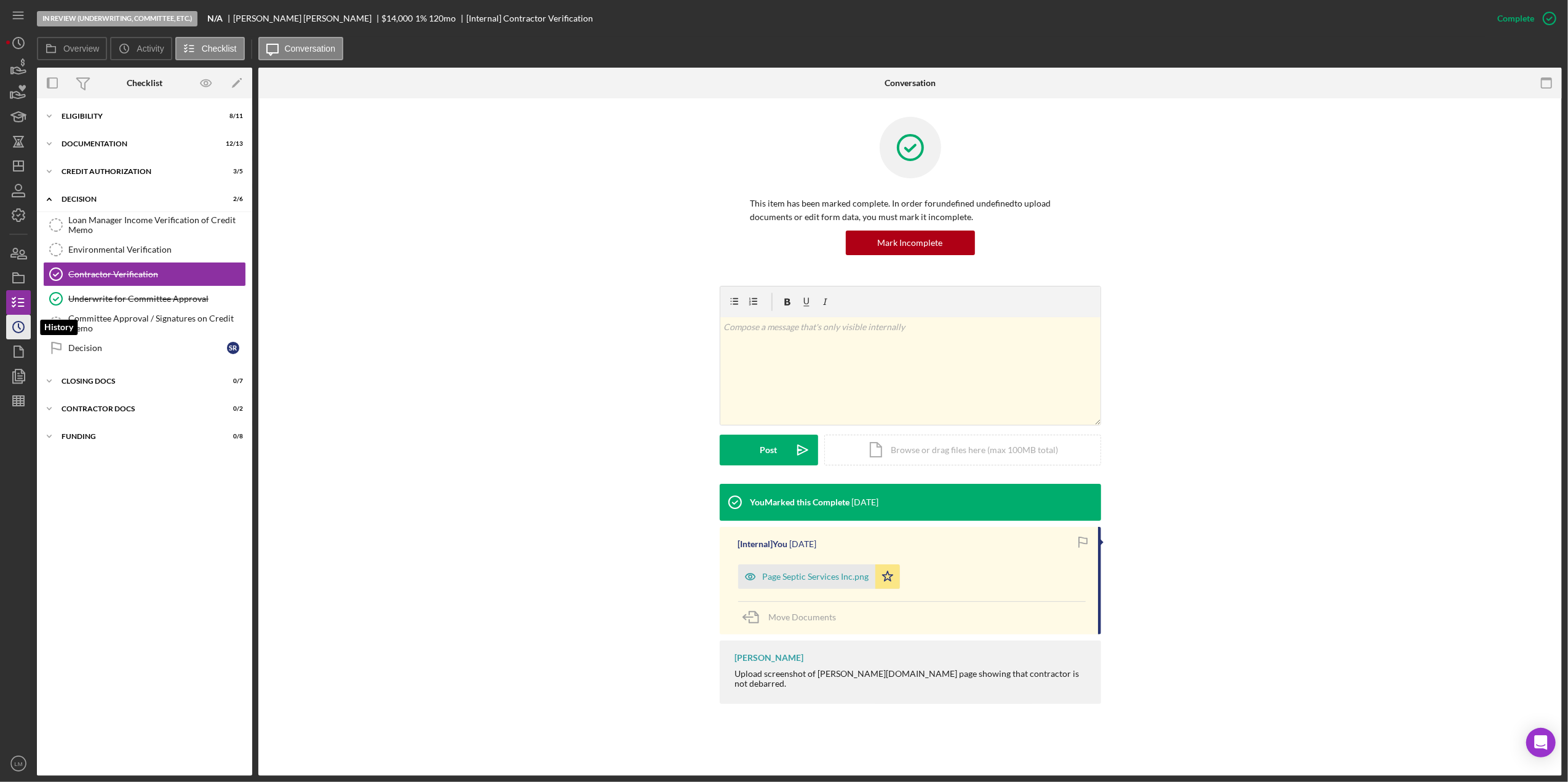
click at [15, 330] on circle "button" at bounding box center [19, 327] width 11 height 11
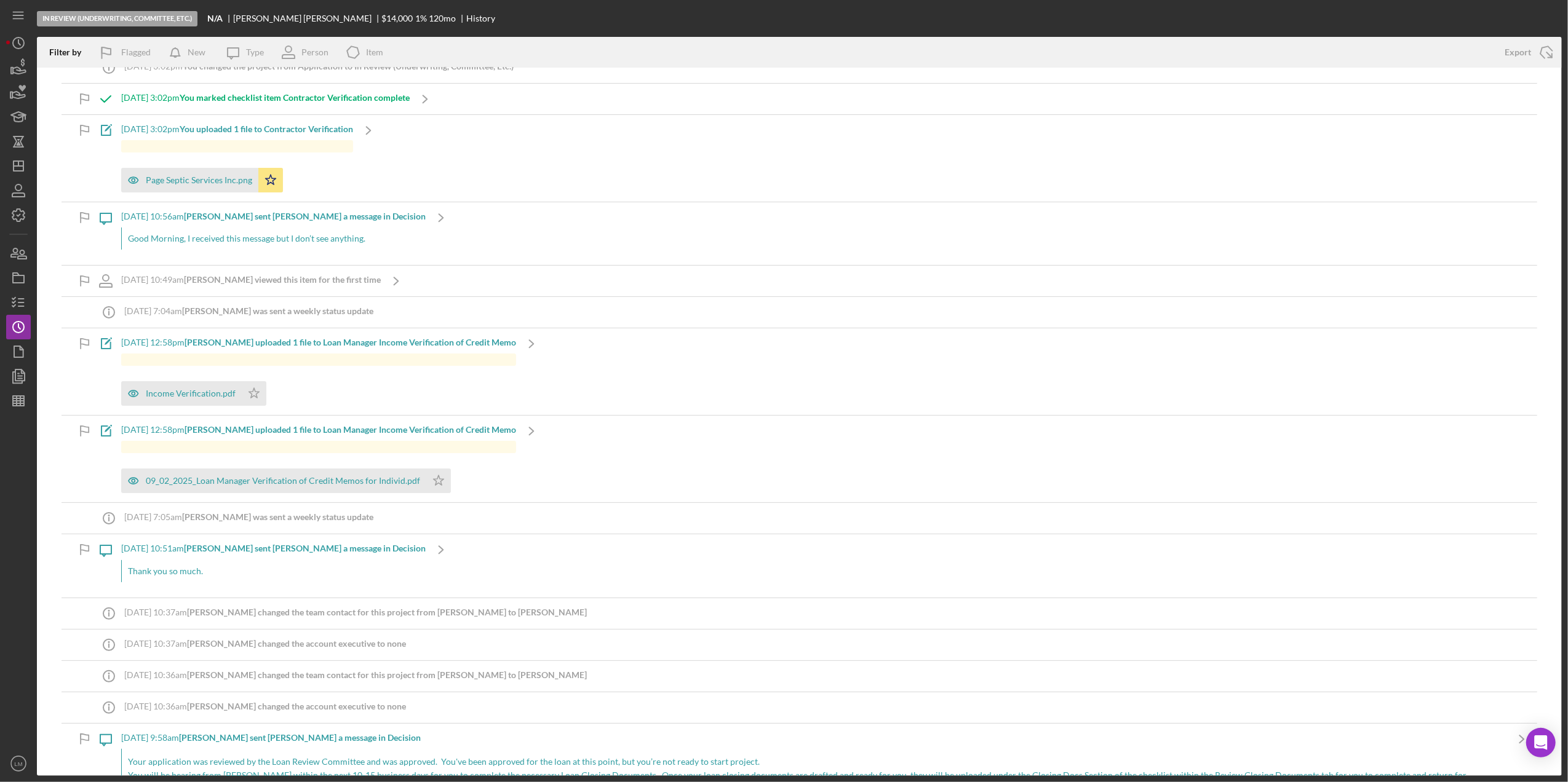
scroll to position [82, 0]
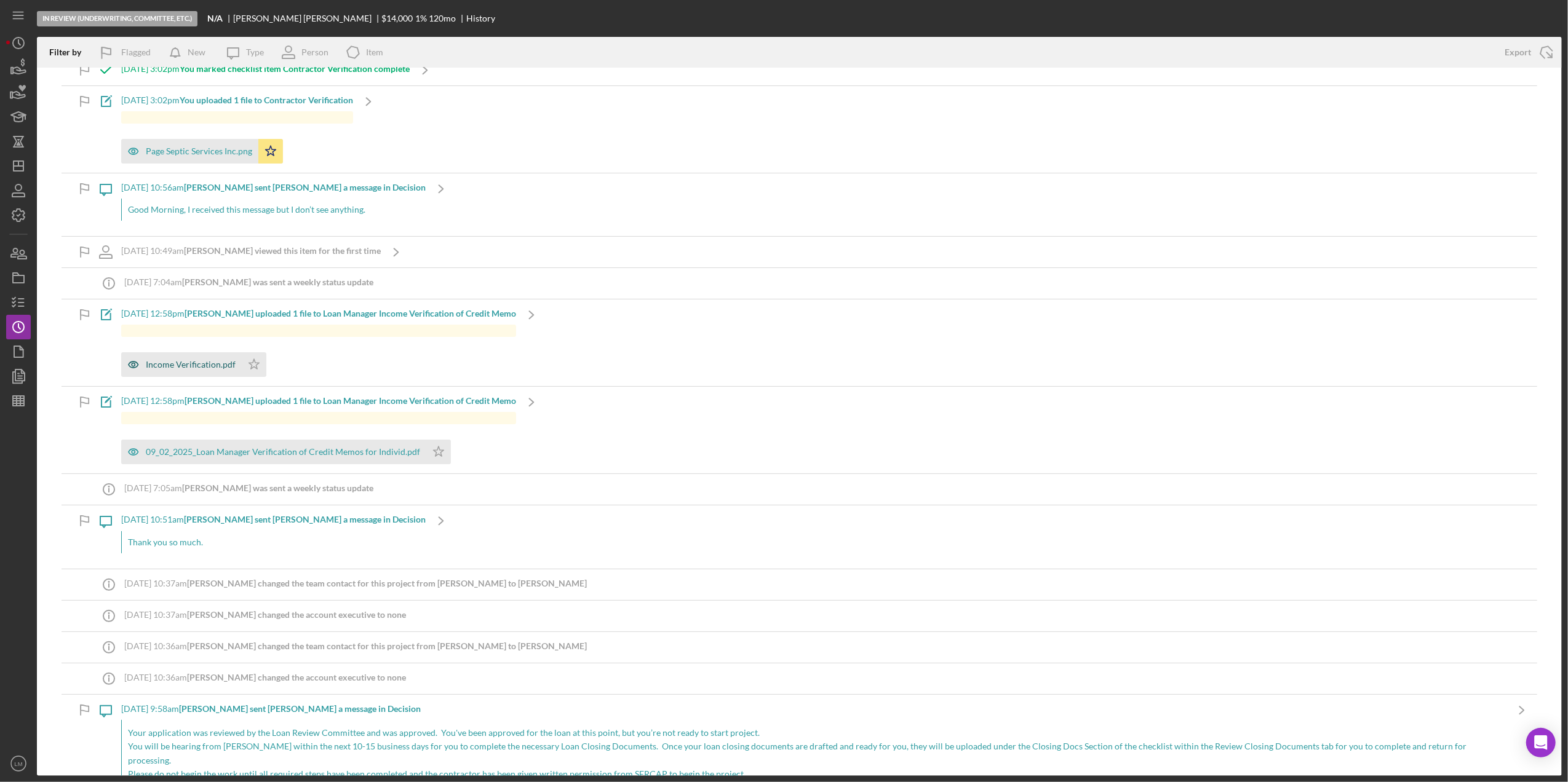
click at [223, 364] on div "Income Verification.pdf" at bounding box center [191, 365] width 90 height 10
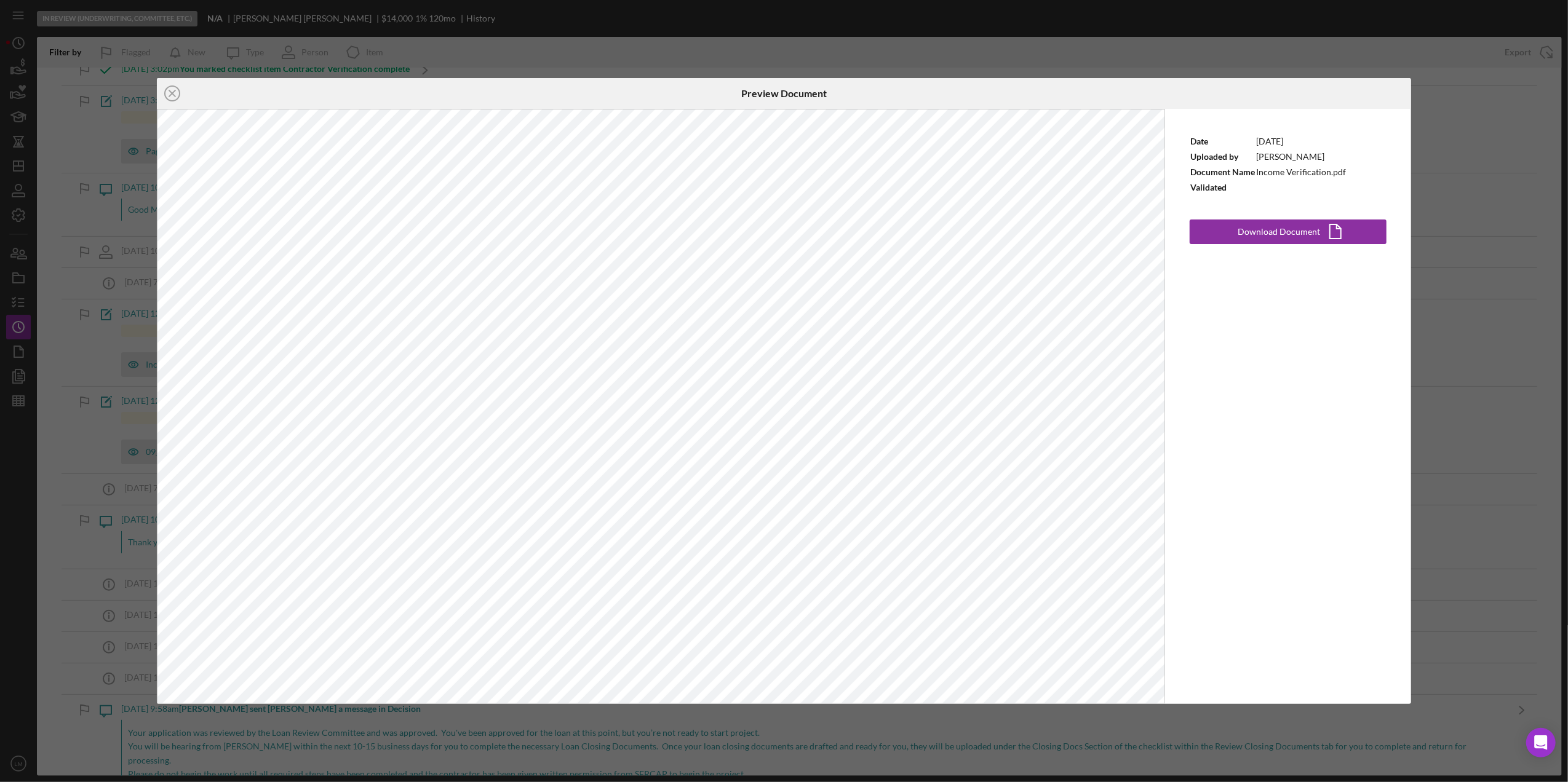
click at [825, 35] on div "Icon/Close Preview Document Date [DATE] Uploaded by [PERSON_NAME] Document Name…" at bounding box center [784, 391] width 1568 height 782
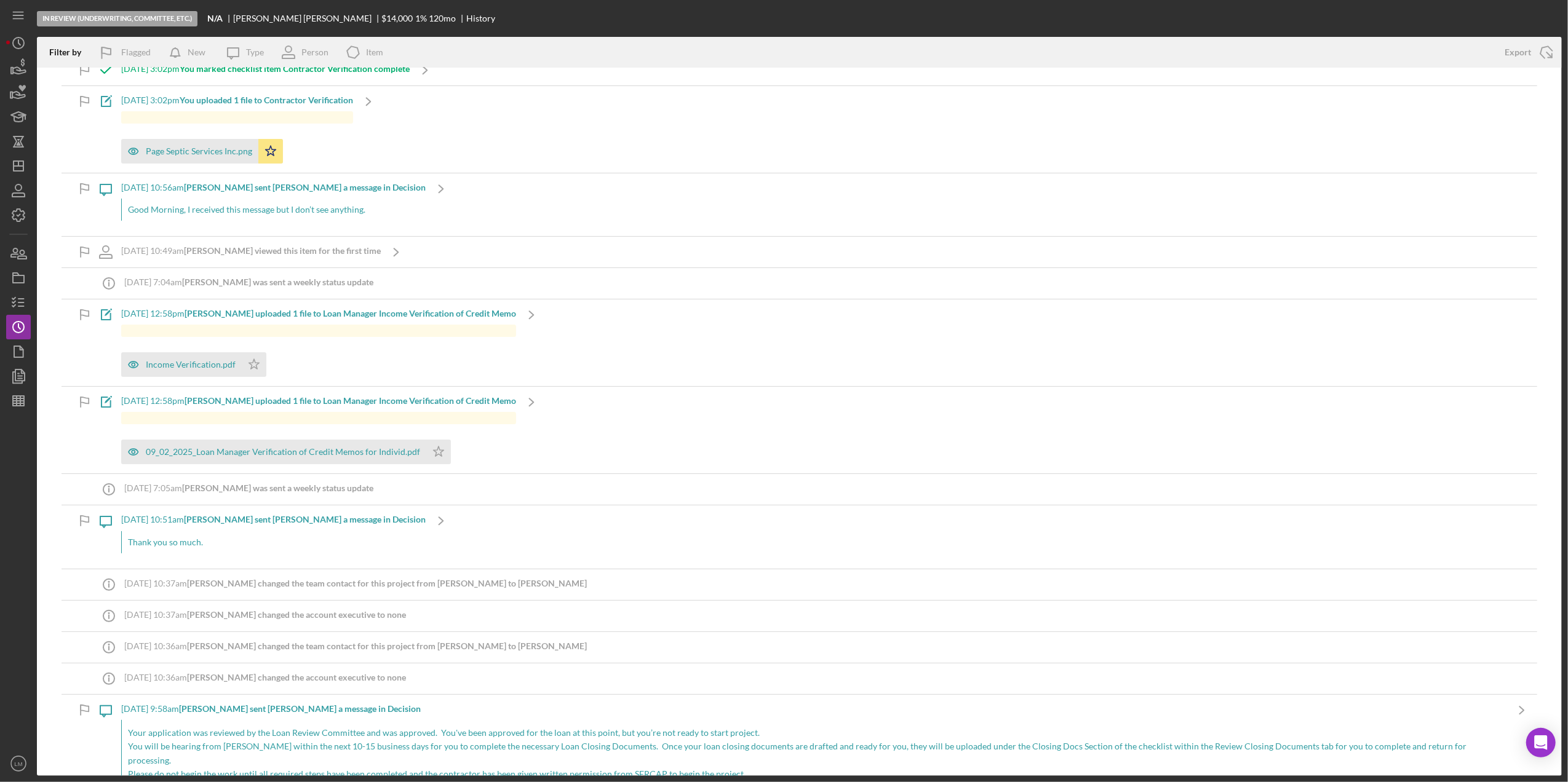
click at [314, 359] on div "Income Verification.pdf Icon/Star" at bounding box center [318, 361] width 395 height 31
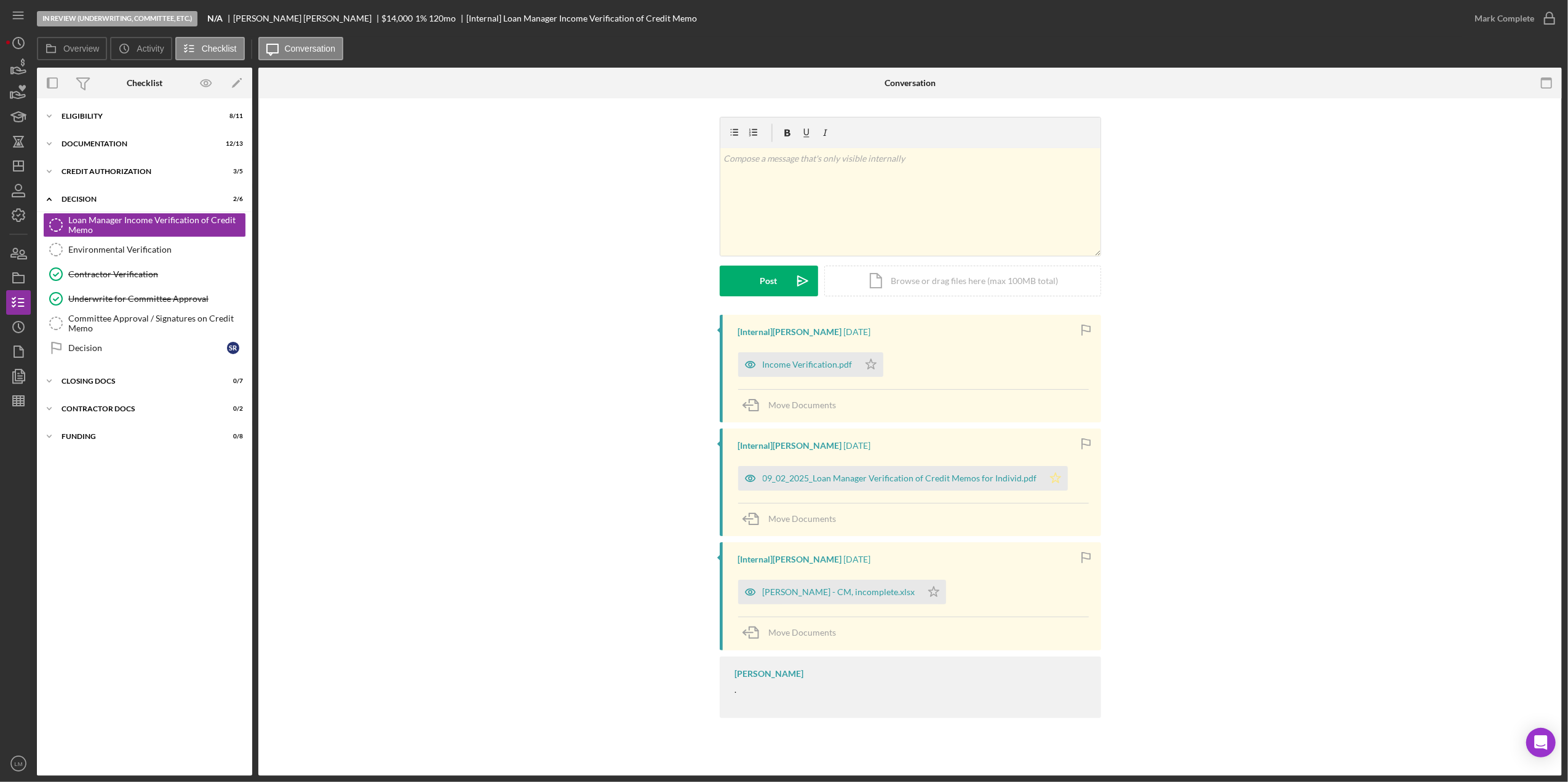
click at [1057, 486] on icon "Icon/Star" at bounding box center [1056, 478] width 25 height 25
click at [873, 368] on icon "Icon/Star" at bounding box center [870, 364] width 25 height 25
click at [19, 324] on polyline "button" at bounding box center [19, 326] width 2 height 5
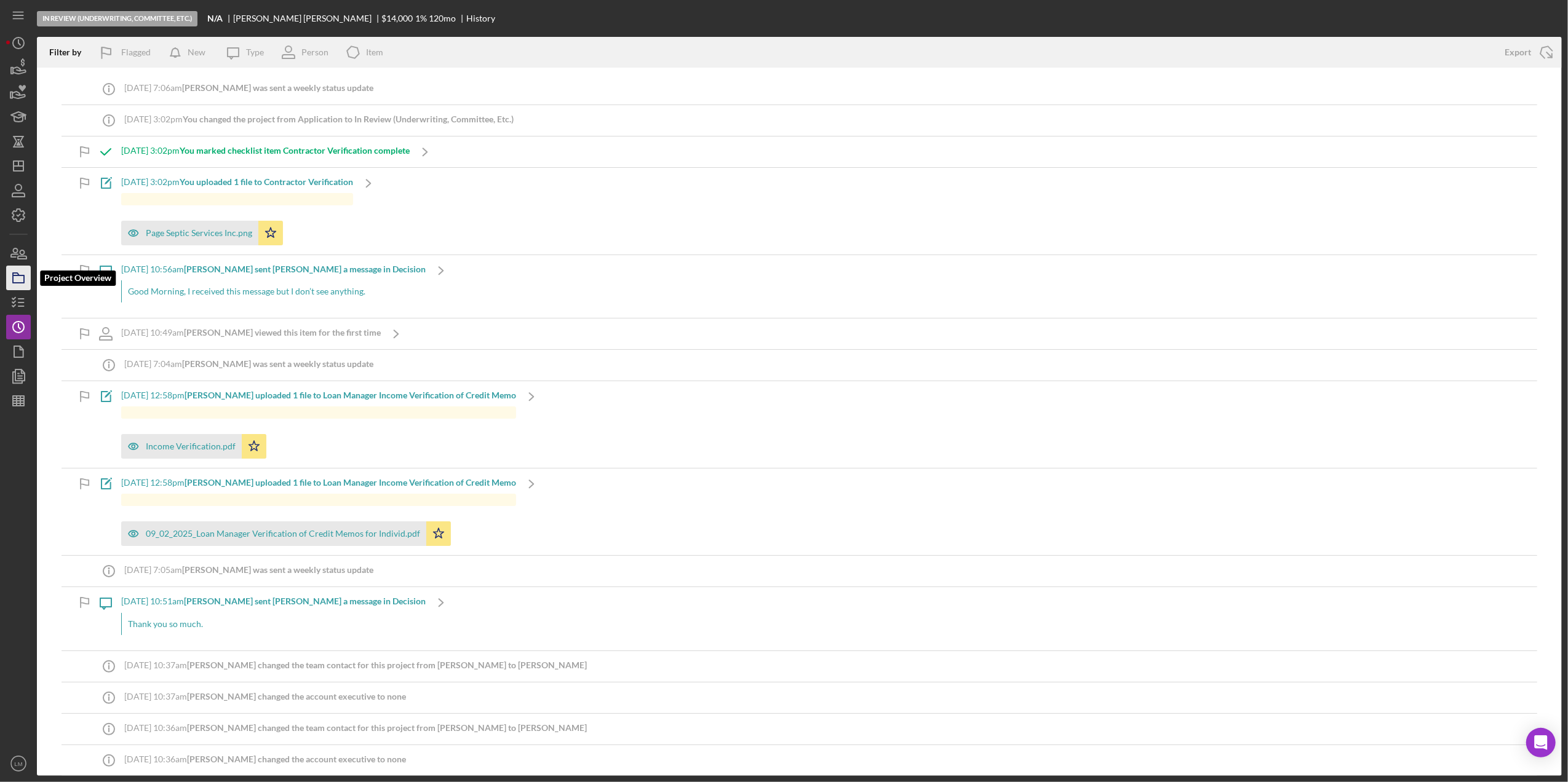
click at [21, 278] on icon "button" at bounding box center [18, 278] width 31 height 31
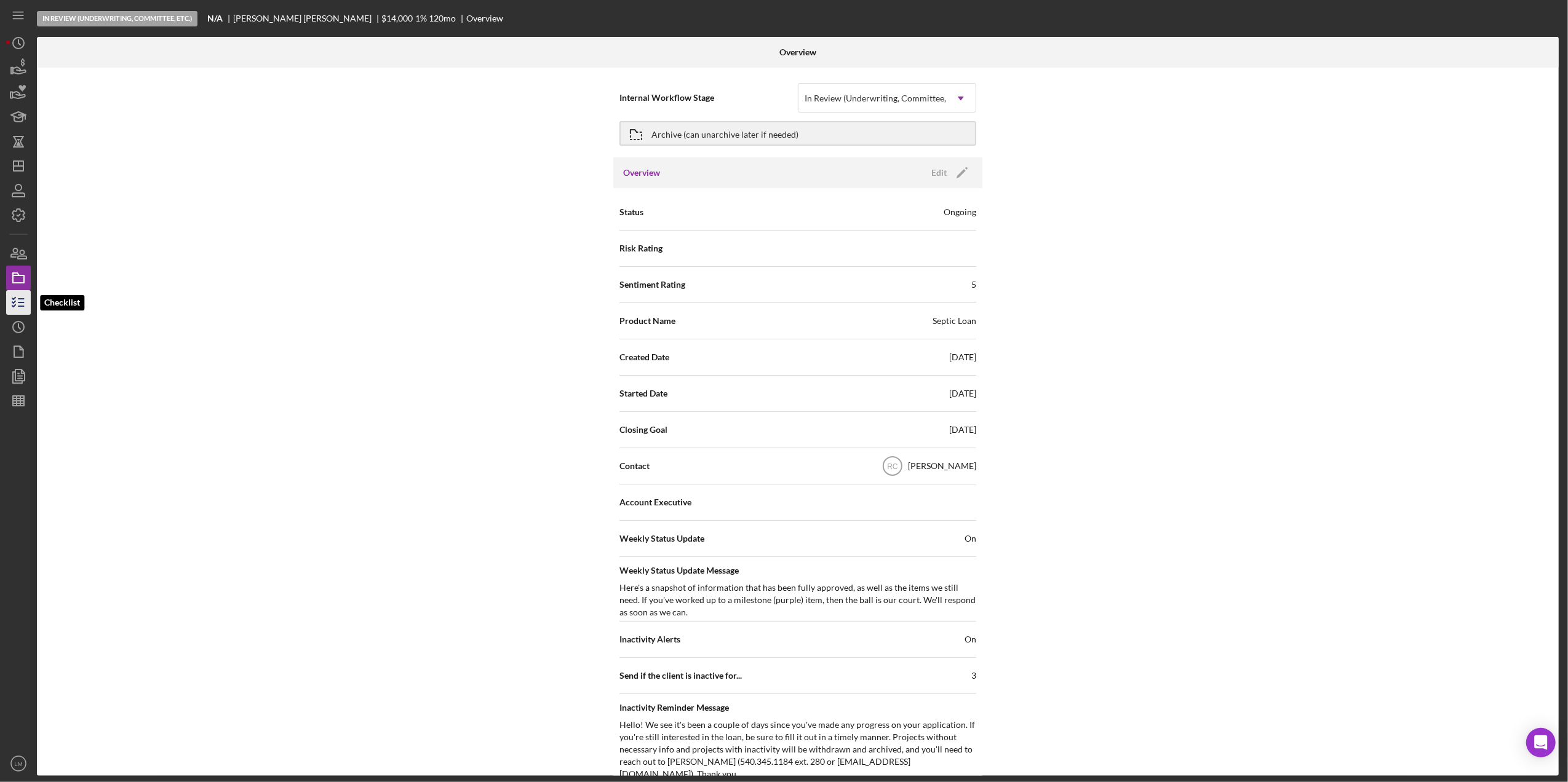
click at [18, 297] on icon "button" at bounding box center [18, 302] width 31 height 31
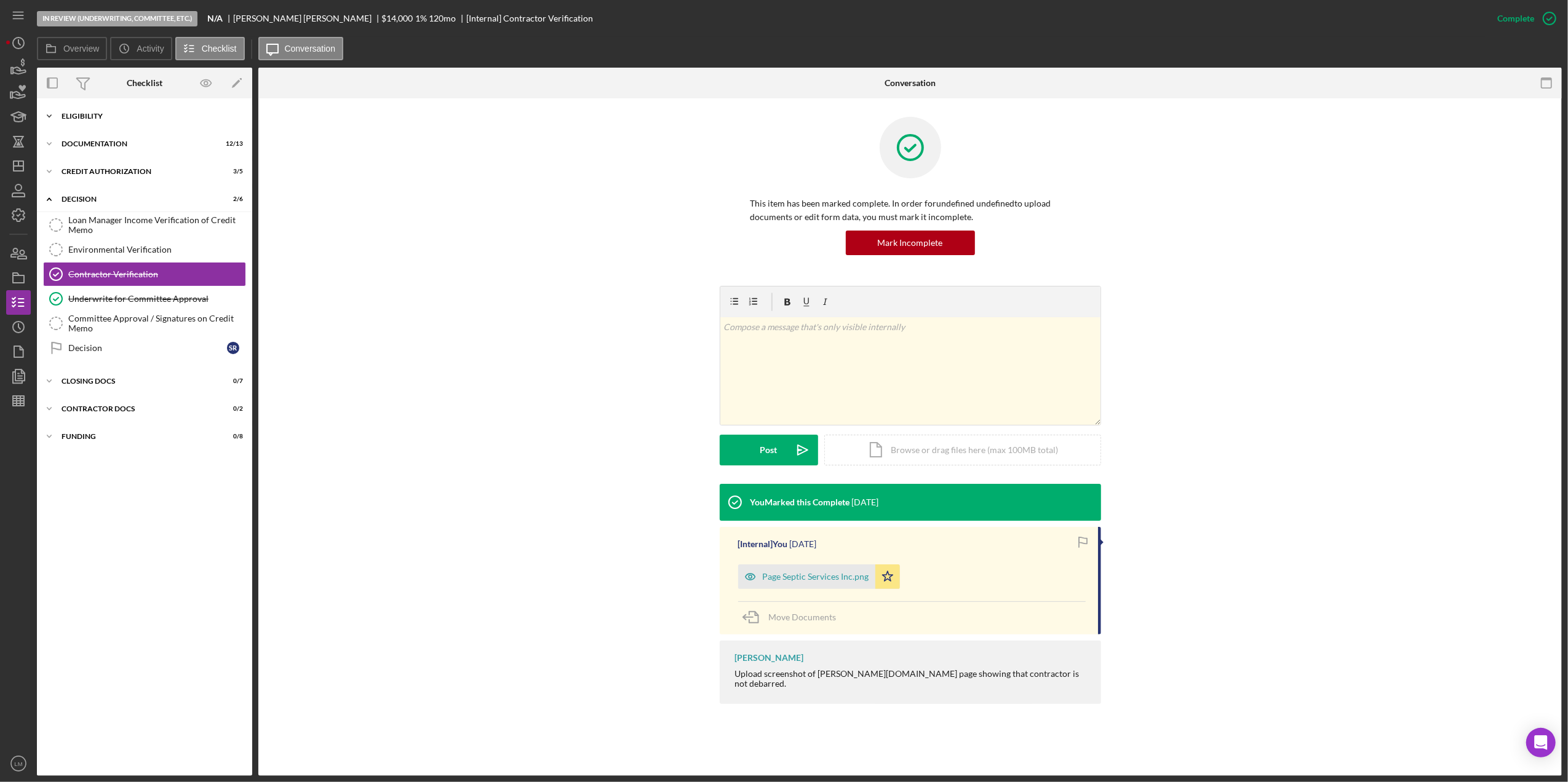
click at [127, 112] on div "Eligibility" at bounding box center [149, 116] width 175 height 7
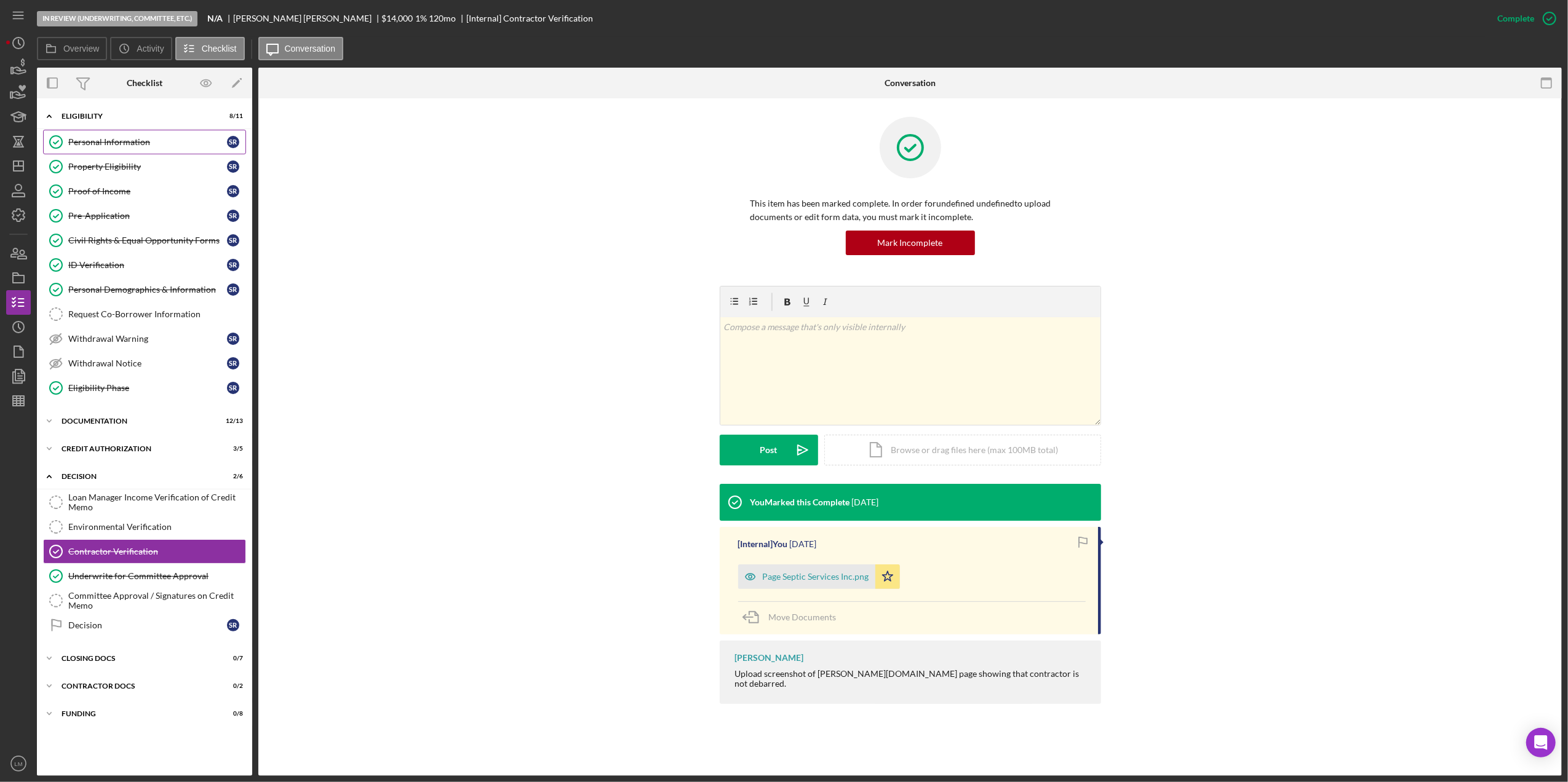
click at [127, 138] on div "Personal Information" at bounding box center [147, 142] width 159 height 10
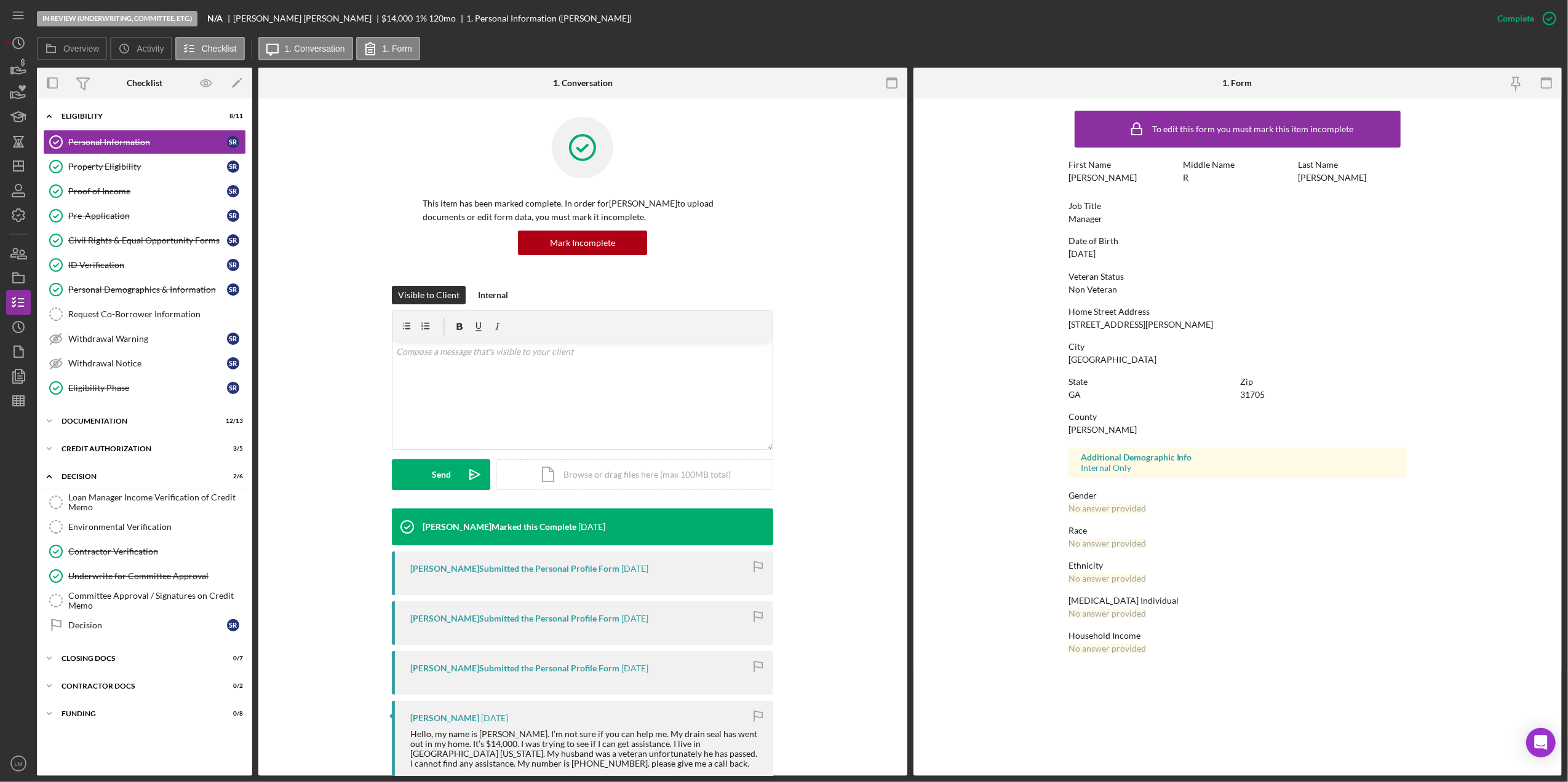
click at [1174, 430] on div "County Dougherty" at bounding box center [1237, 423] width 338 height 23
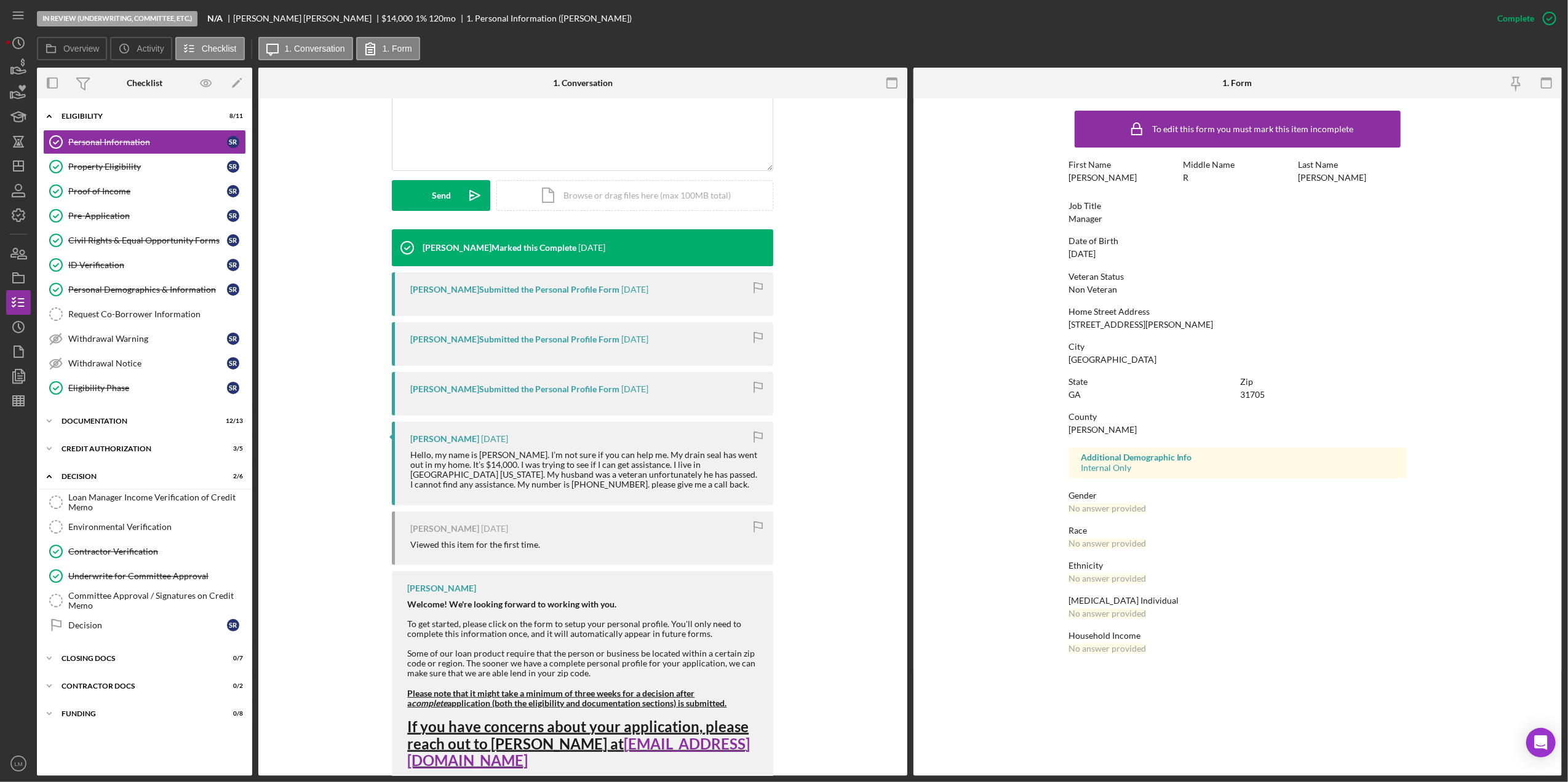
scroll to position [295, 0]
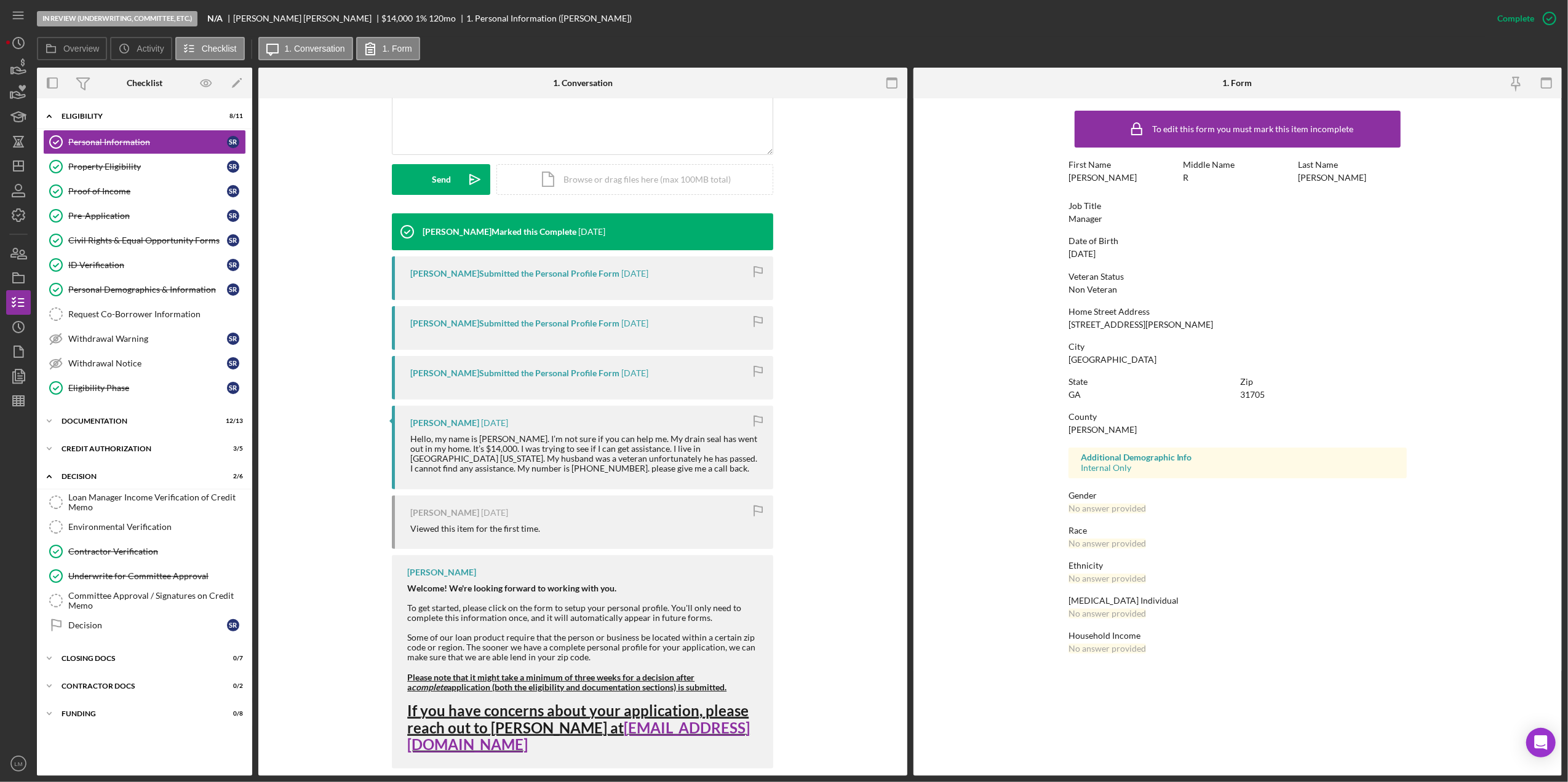
click at [21, 174] on icon "Icon/Dashboard" at bounding box center [18, 166] width 31 height 31
